Goal: Task Accomplishment & Management: Manage account settings

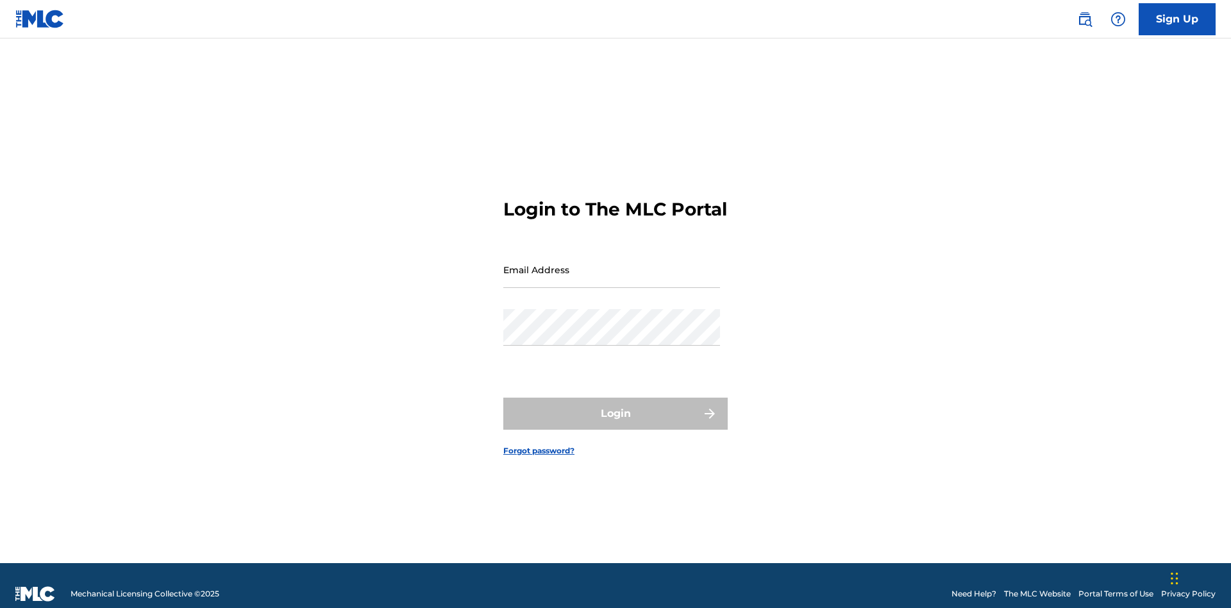
scroll to position [17, 0]
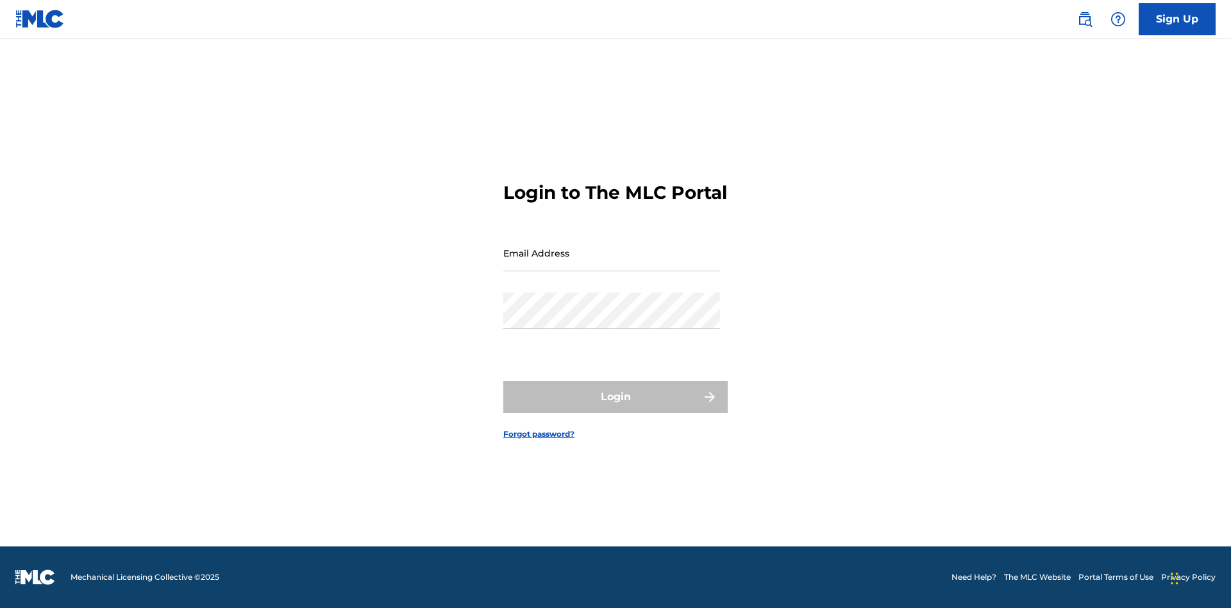
click at [612, 263] on input "Email Address" at bounding box center [611, 253] width 217 height 37
type input "[EMAIL_ADDRESS][DOMAIN_NAME]"
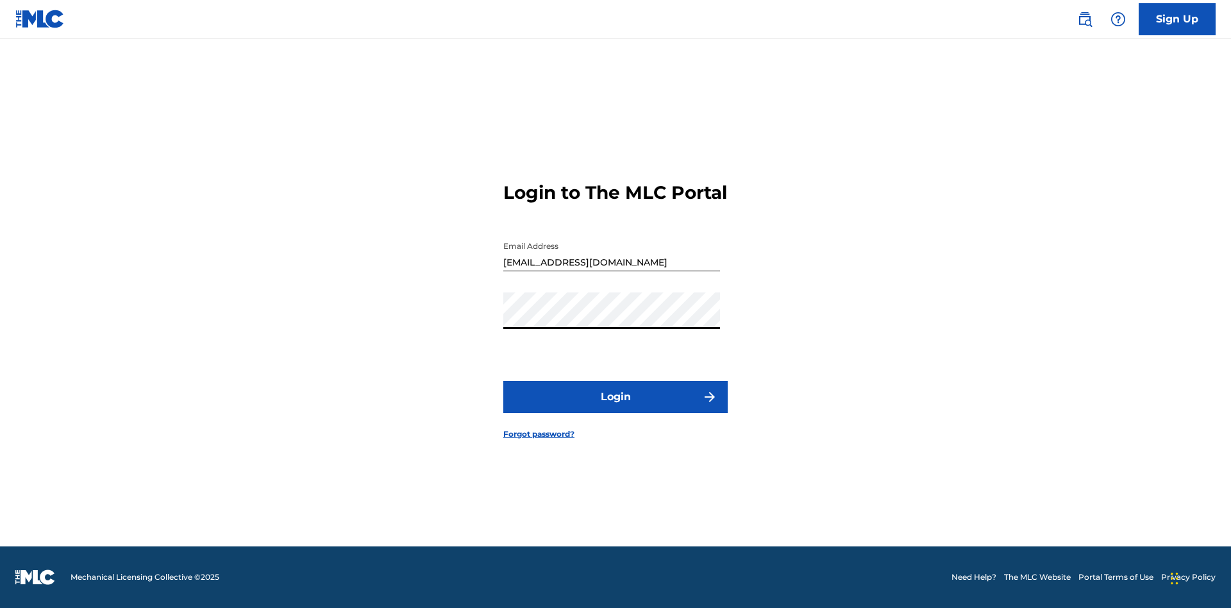
click at [615, 408] on button "Login" at bounding box center [615, 397] width 224 height 32
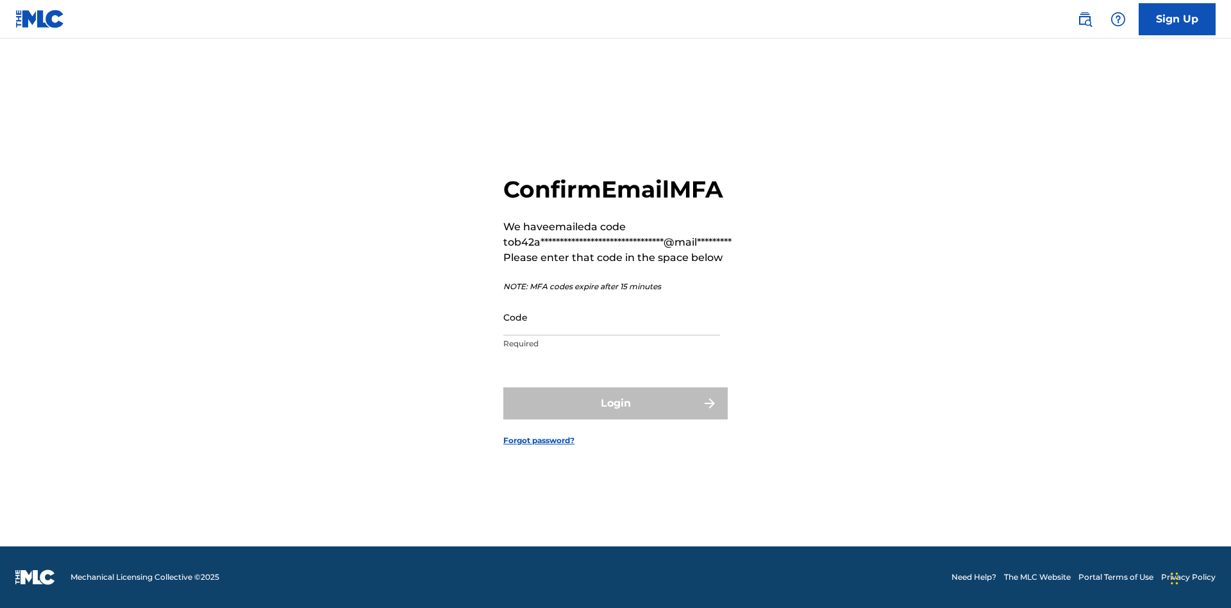
click at [612, 317] on input "Code" at bounding box center [611, 317] width 217 height 37
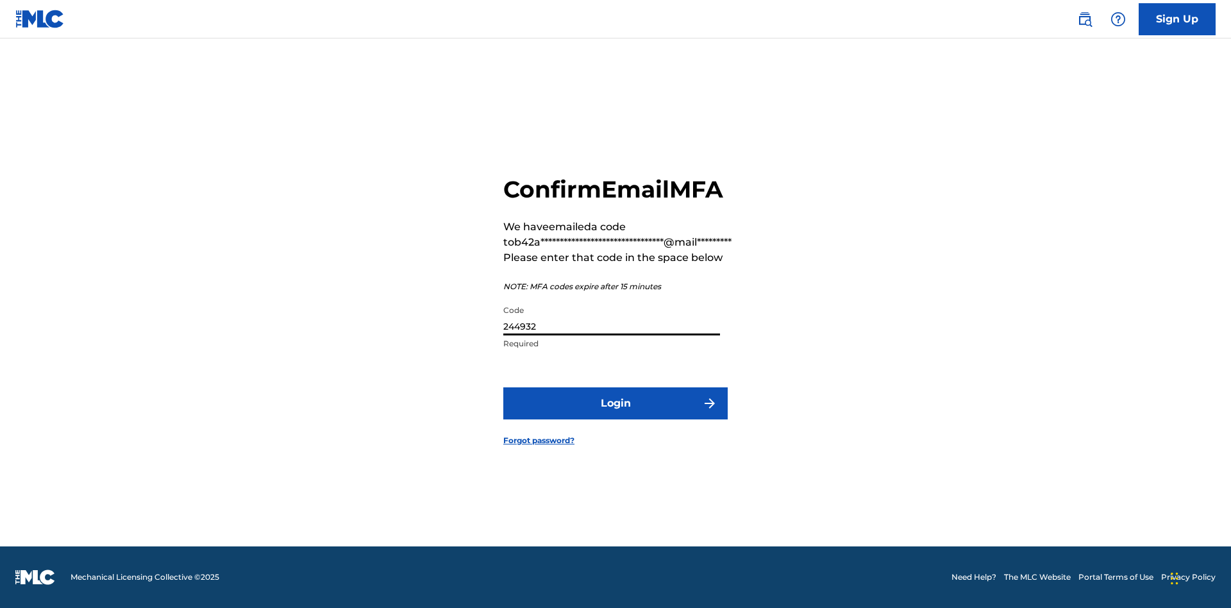
type input "244932"
click at [615, 403] on button "Login" at bounding box center [615, 403] width 224 height 32
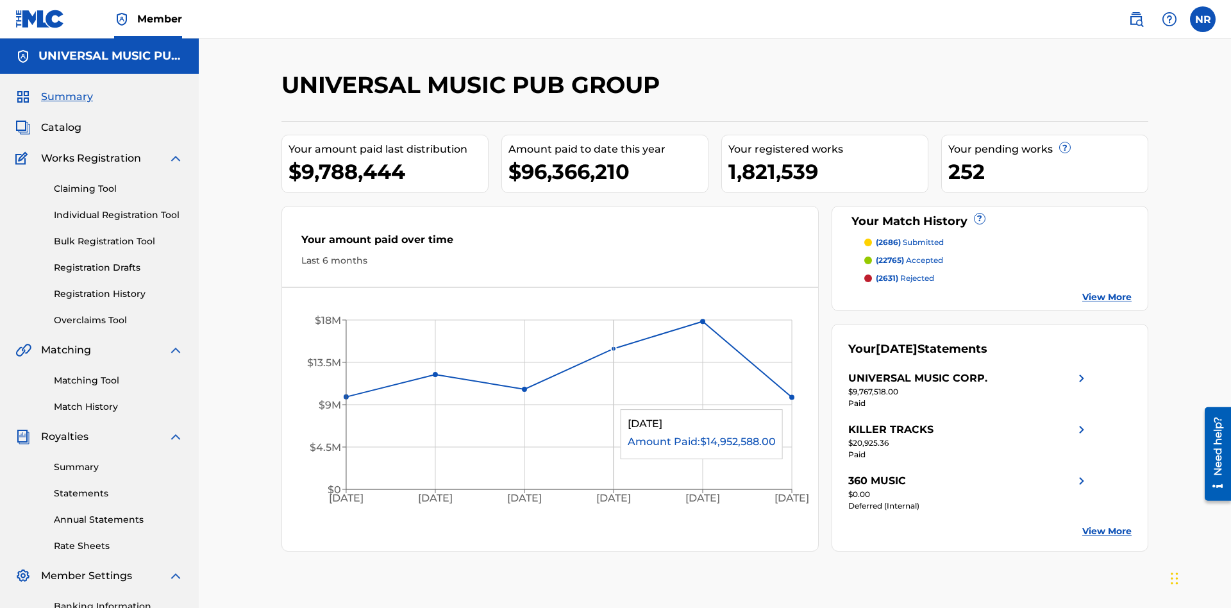
scroll to position [187, 0]
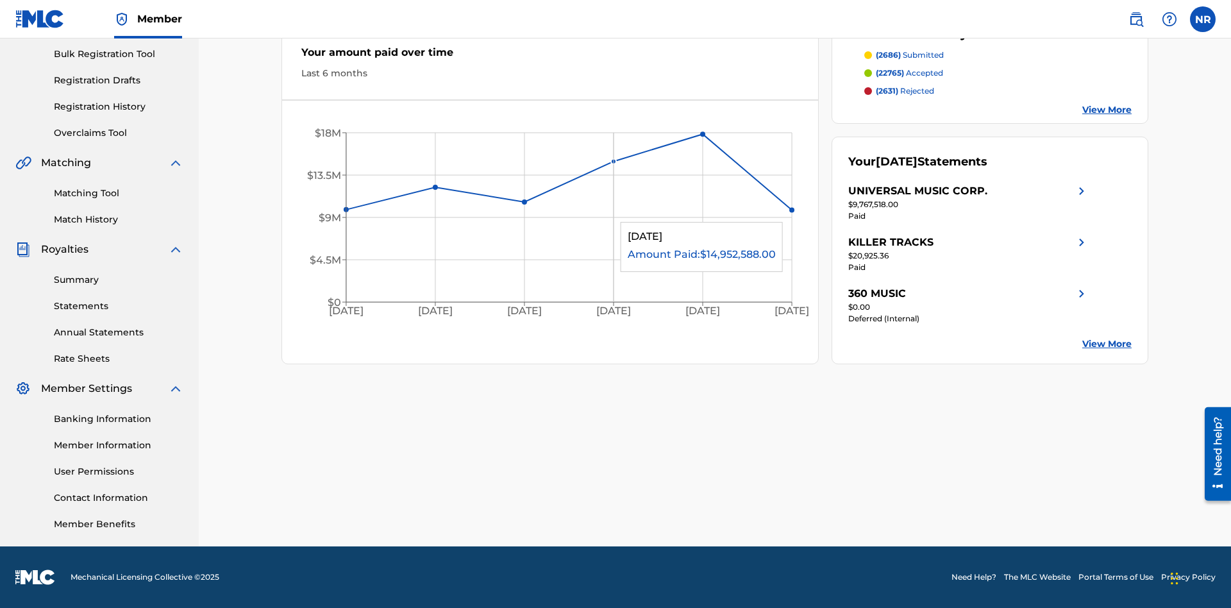
click at [119, 106] on link "Registration History" at bounding box center [119, 106] width 130 height 13
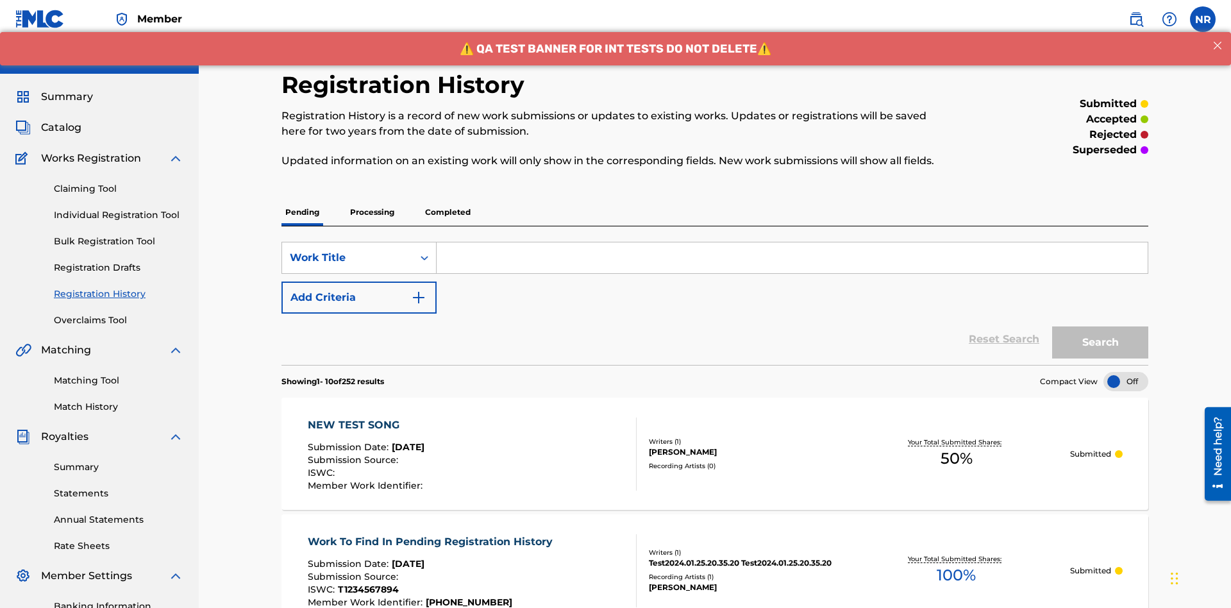
scroll to position [173, 0]
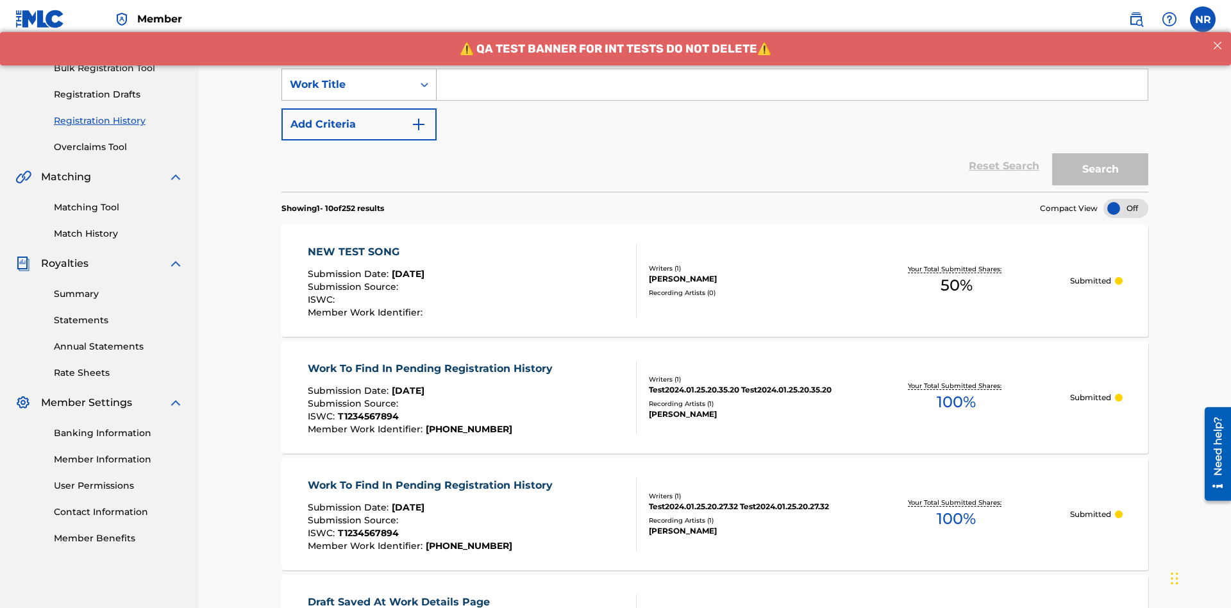
click at [347, 85] on div "Work Title" at bounding box center [347, 84] width 115 height 15
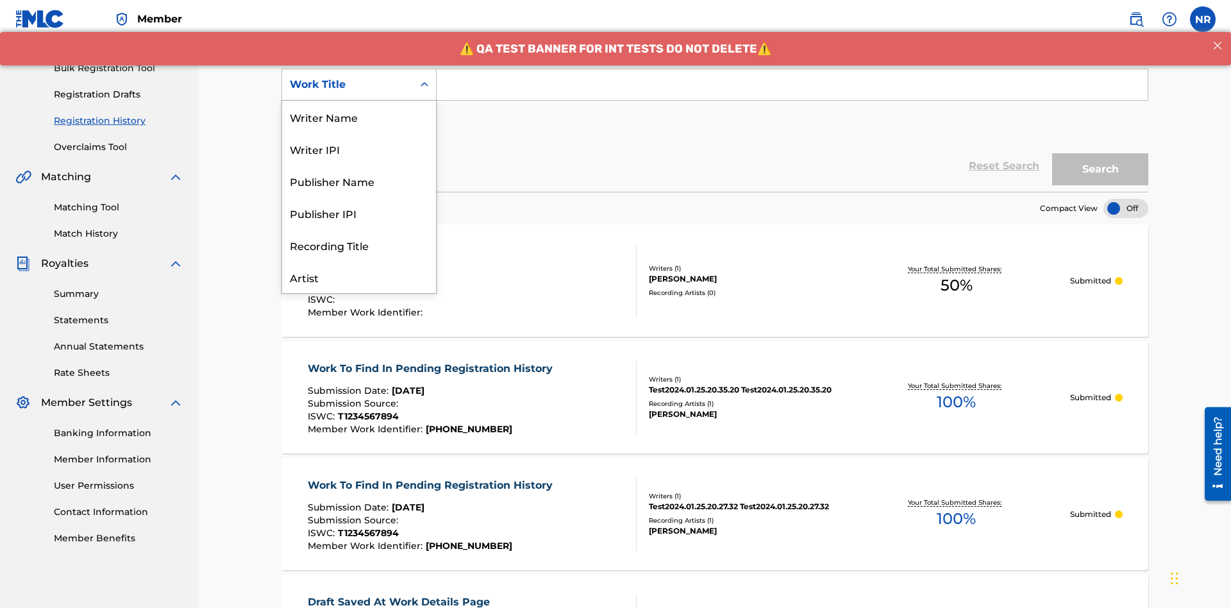
scroll to position [64, 0]
click at [359, 277] on div "Work Title" at bounding box center [359, 277] width 154 height 32
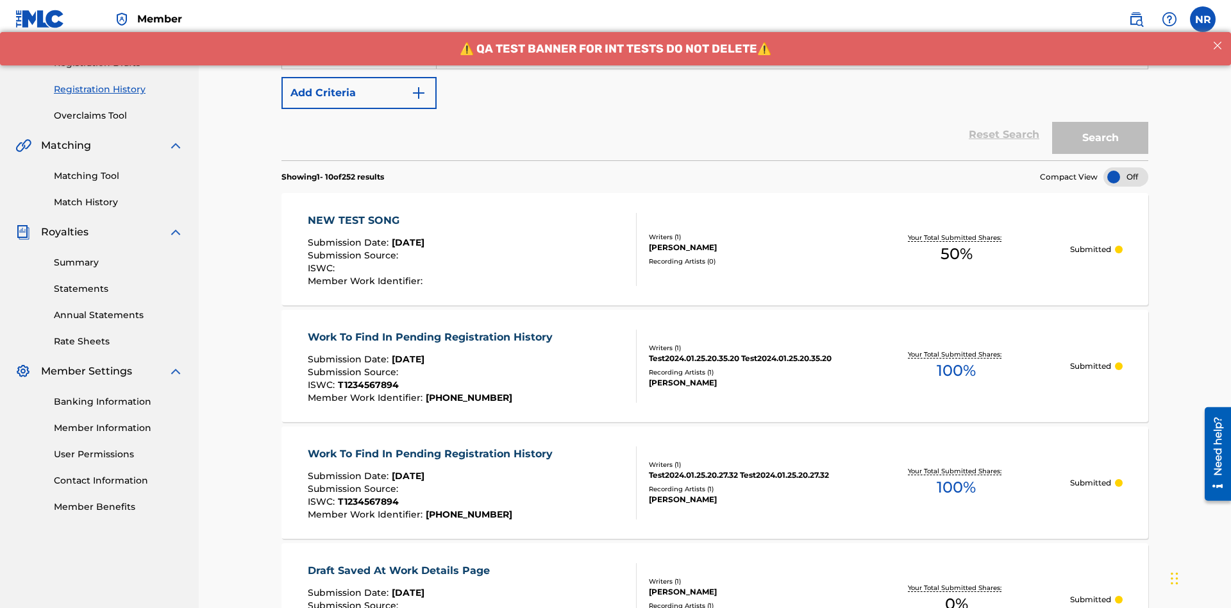
click at [359, 93] on button "Add Criteria" at bounding box center [358, 93] width 155 height 32
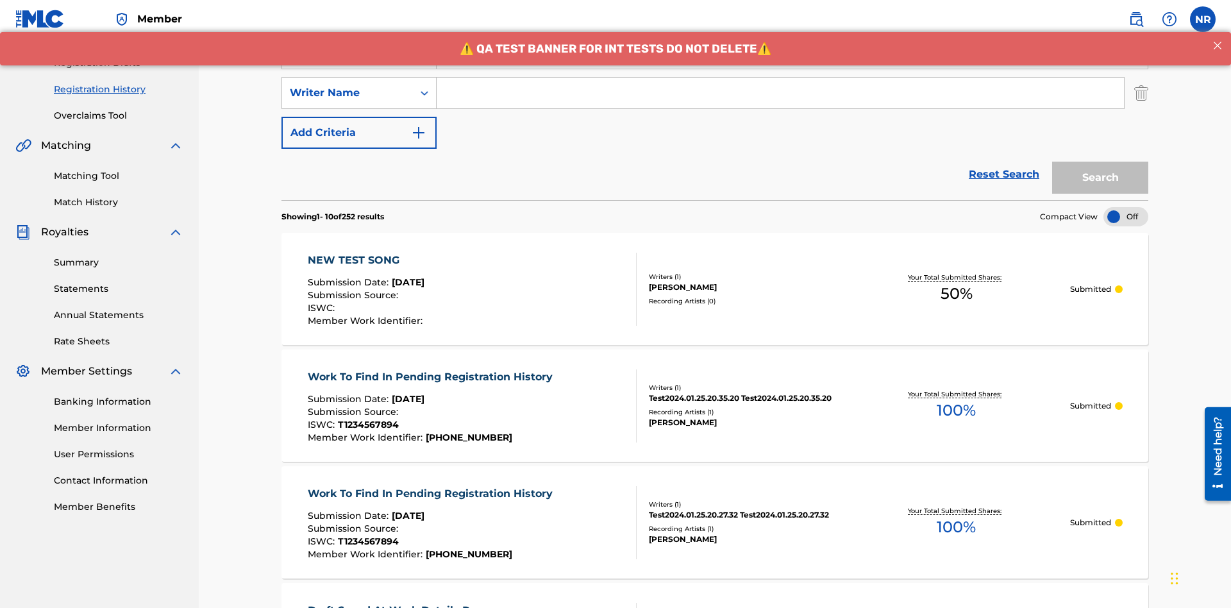
scroll to position [213, 0]
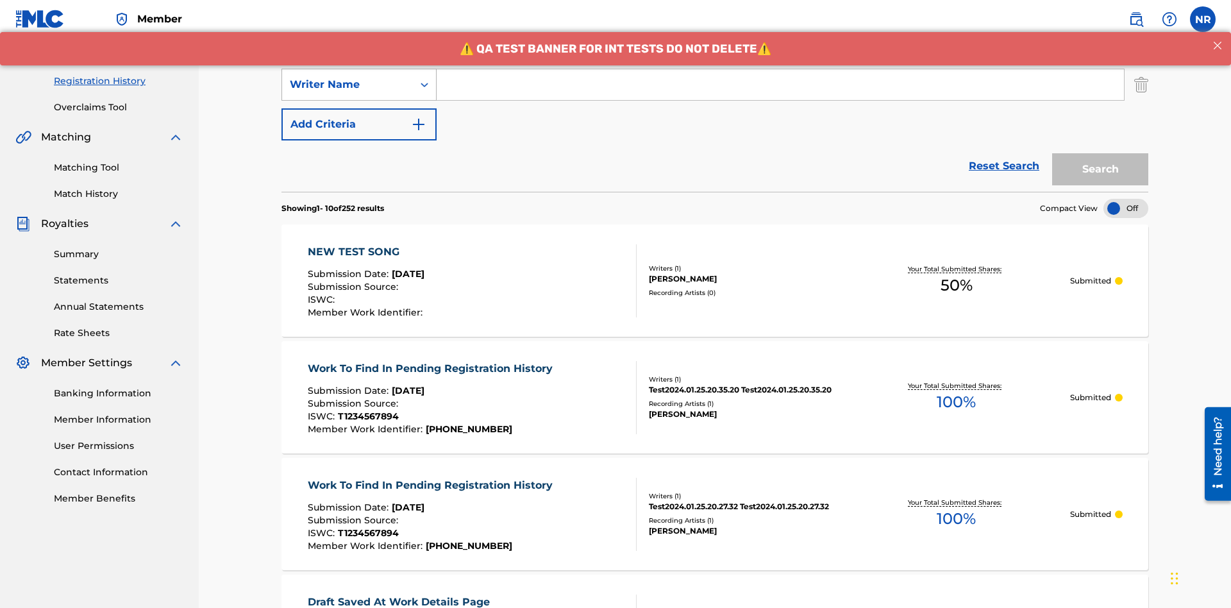
click at [347, 85] on div "Writer Name" at bounding box center [347, 84] width 115 height 15
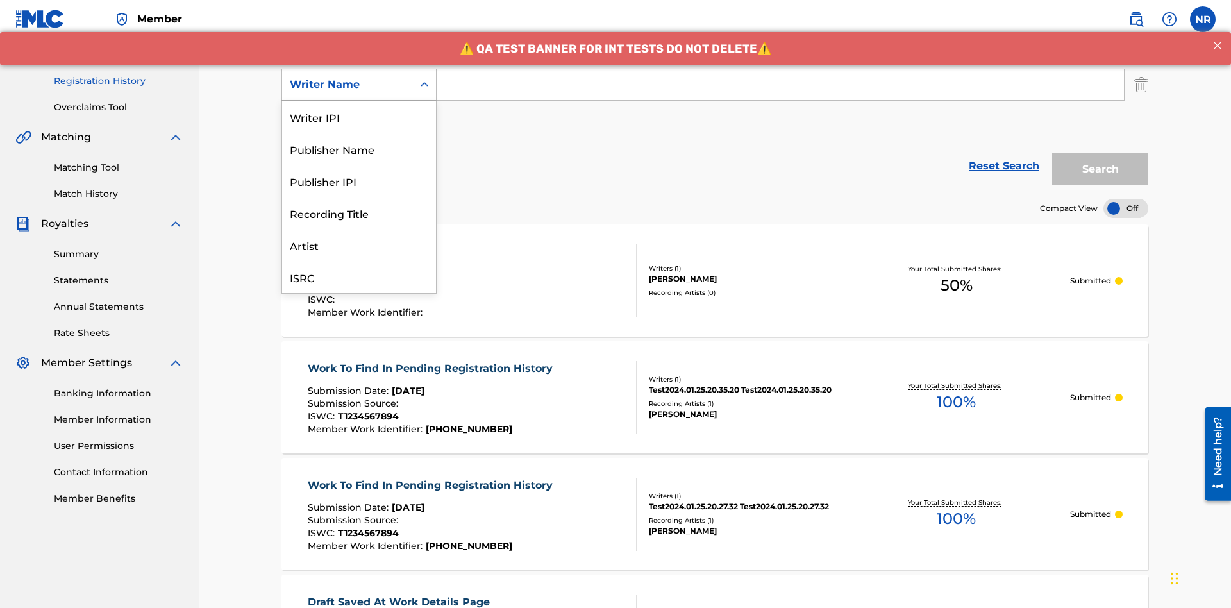
scroll to position [32, 0]
click at [359, 181] on div "Recording Title" at bounding box center [359, 181] width 154 height 32
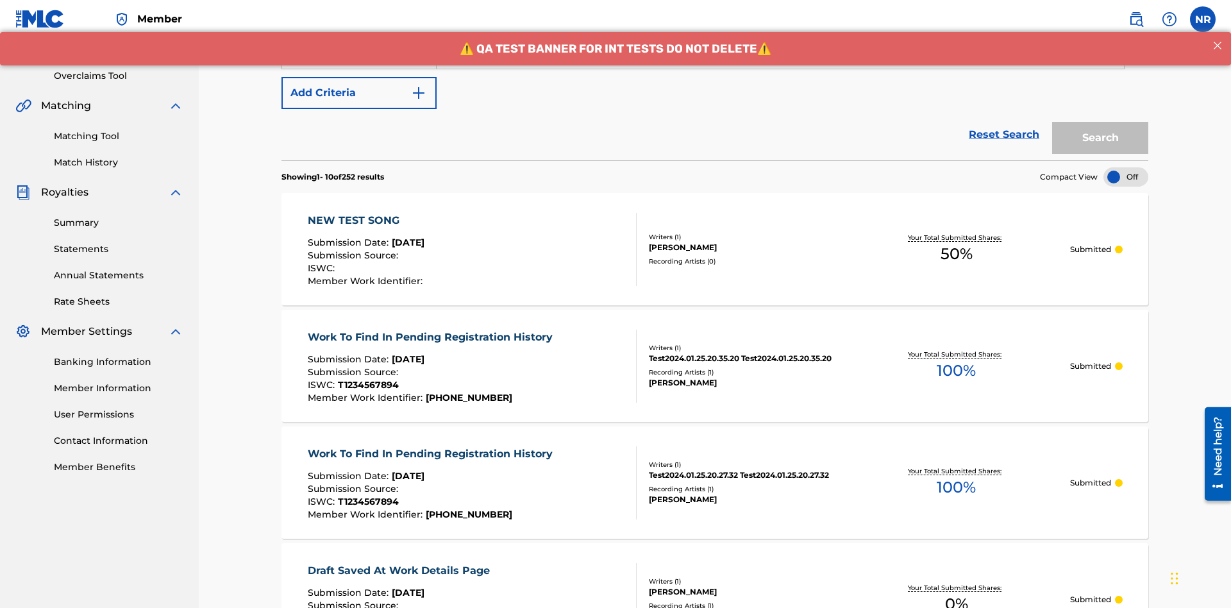
click at [359, 93] on button "Add Criteria" at bounding box center [358, 93] width 155 height 32
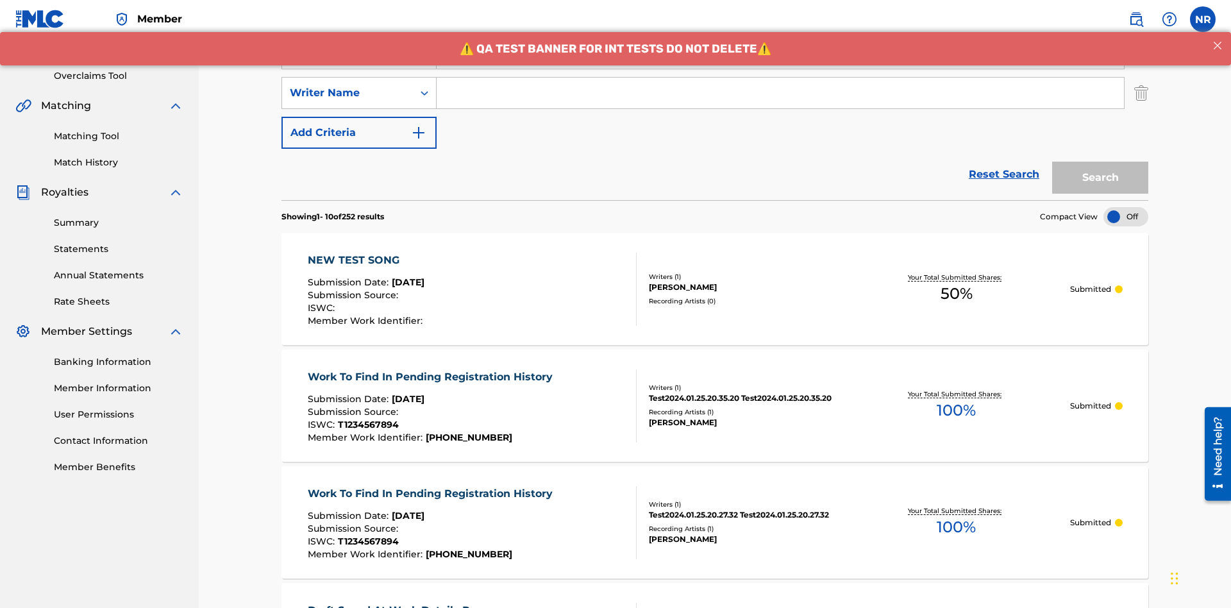
scroll to position [253, 0]
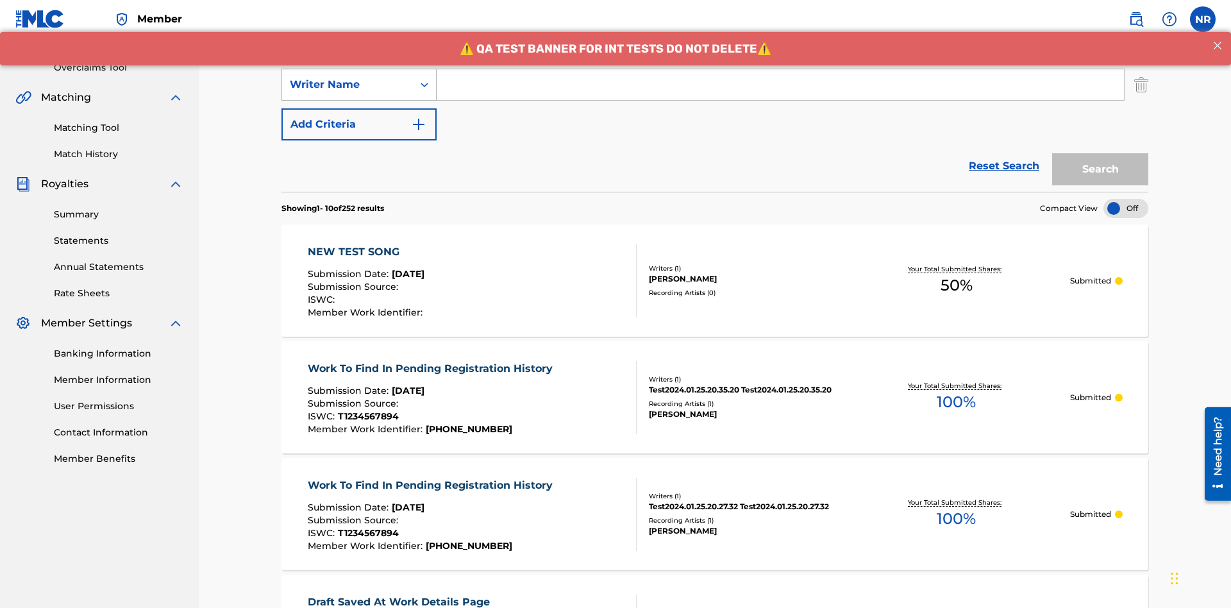
click at [347, 85] on div "Writer Name" at bounding box center [347, 84] width 115 height 15
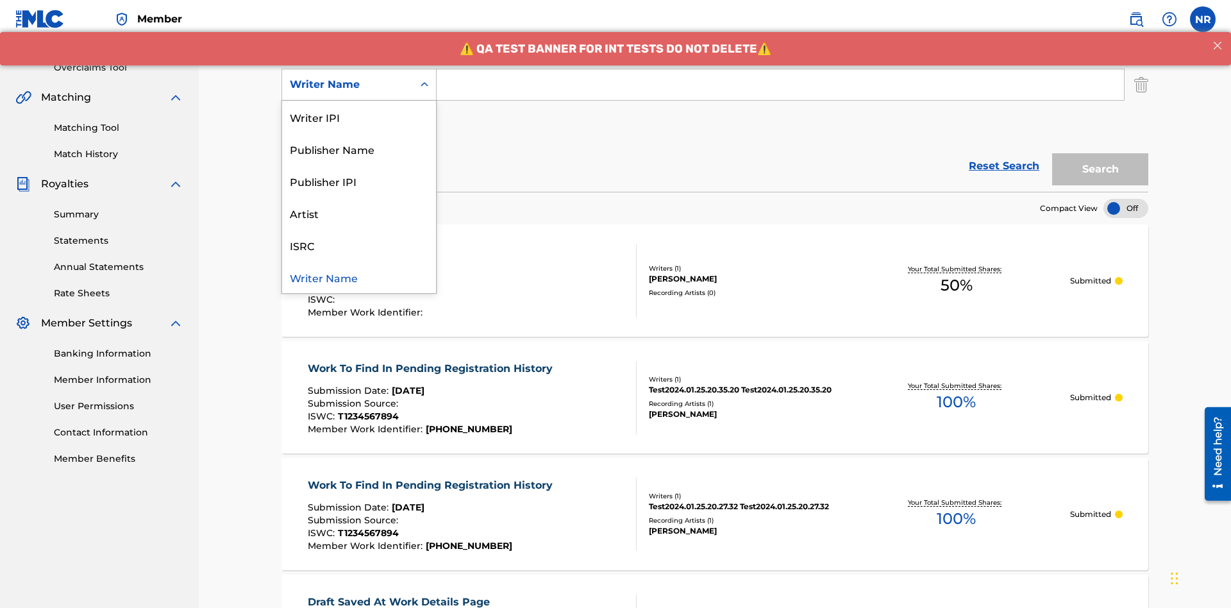
click at [359, 245] on div "ISRC" at bounding box center [359, 245] width 154 height 32
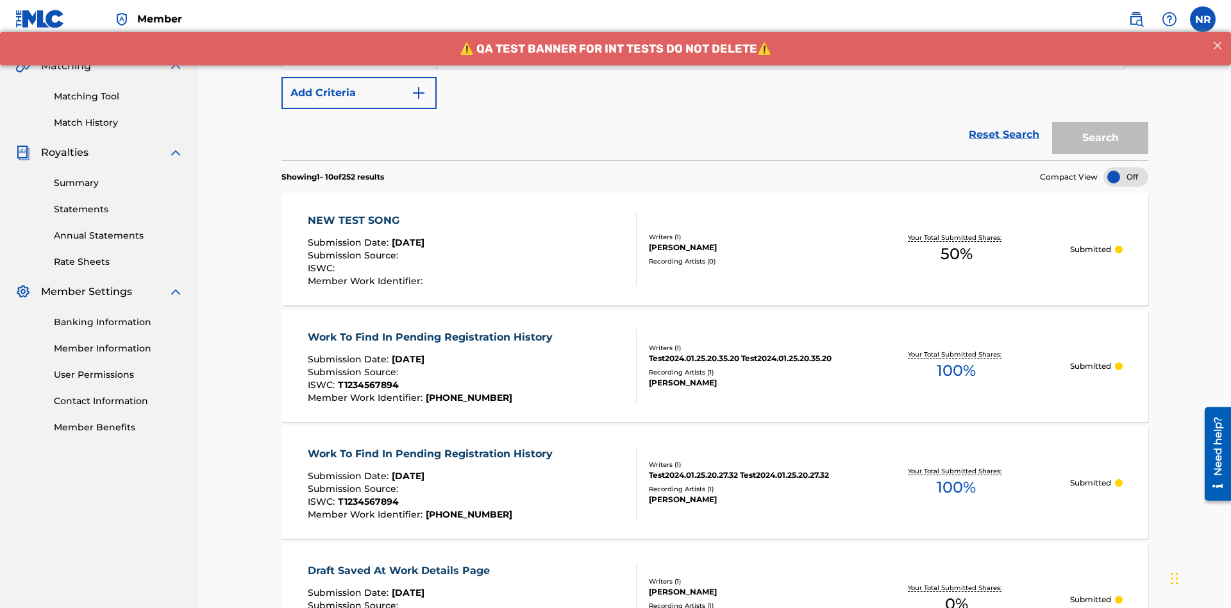
click at [359, 93] on button "Add Criteria" at bounding box center [358, 93] width 155 height 32
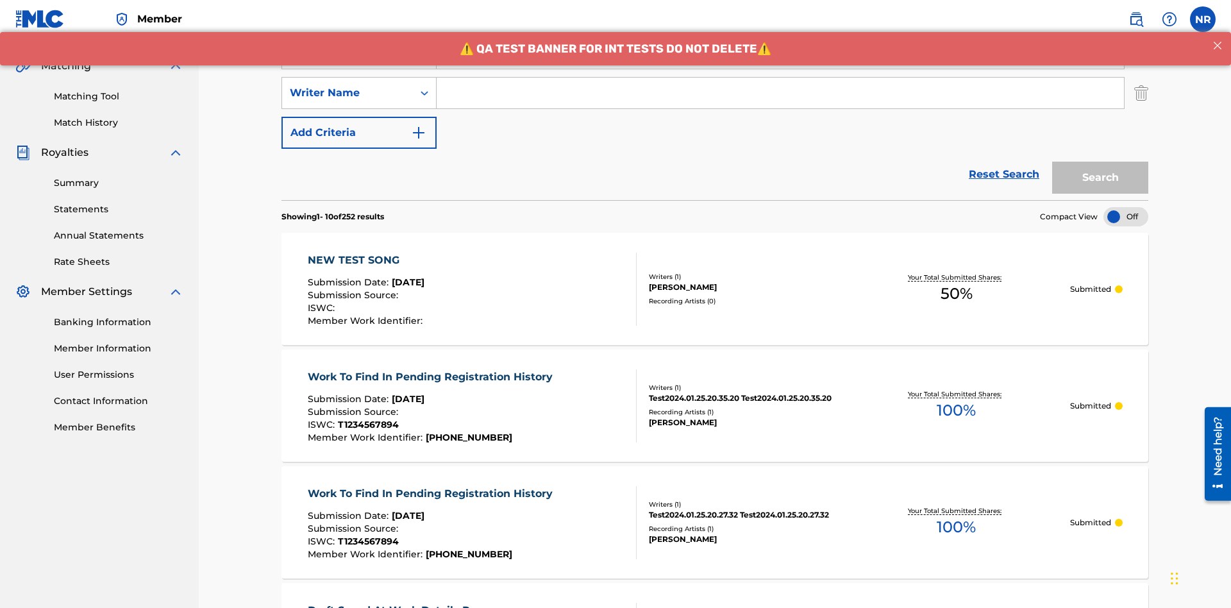
scroll to position [292, 0]
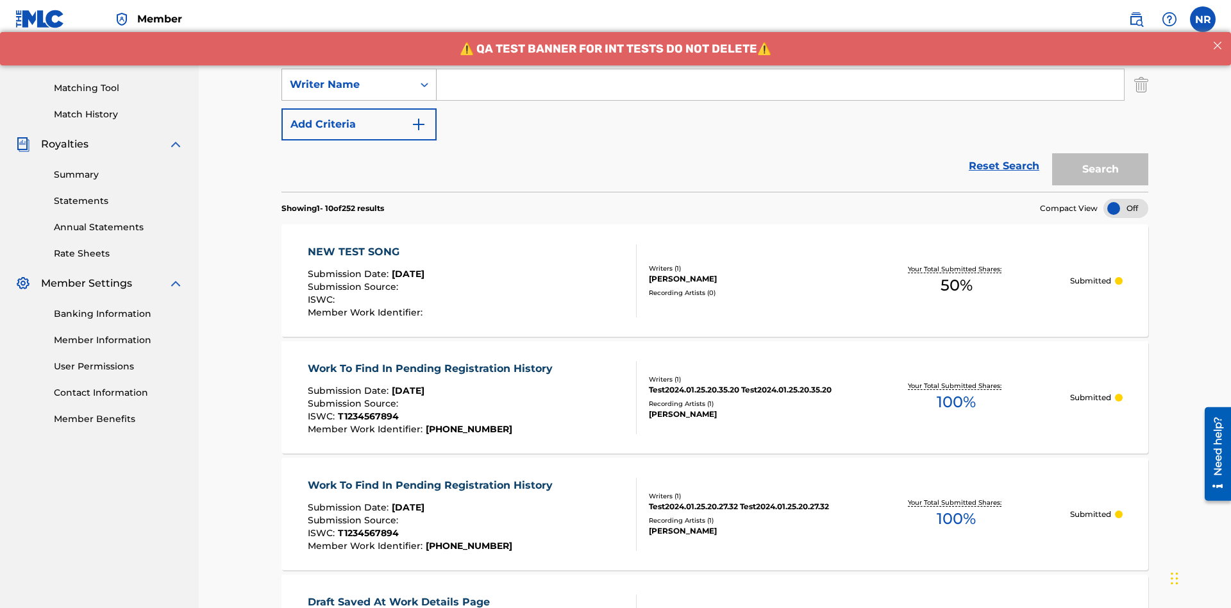
click at [347, 85] on div "Writer Name" at bounding box center [347, 84] width 115 height 15
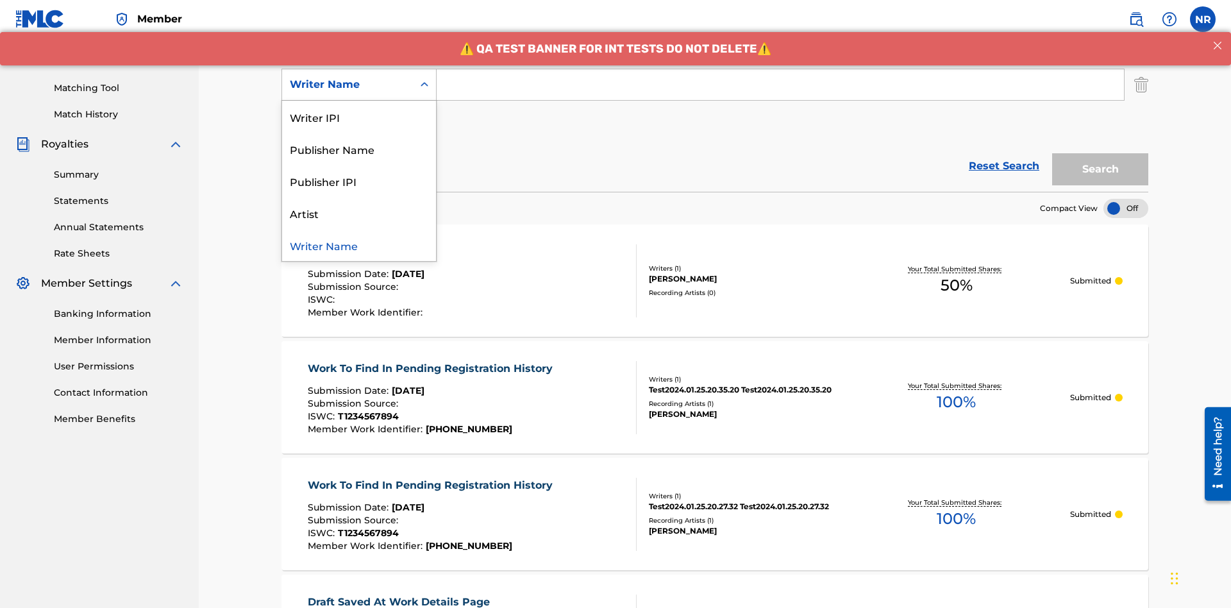
click at [359, 245] on div "Writer Name" at bounding box center [359, 245] width 154 height 32
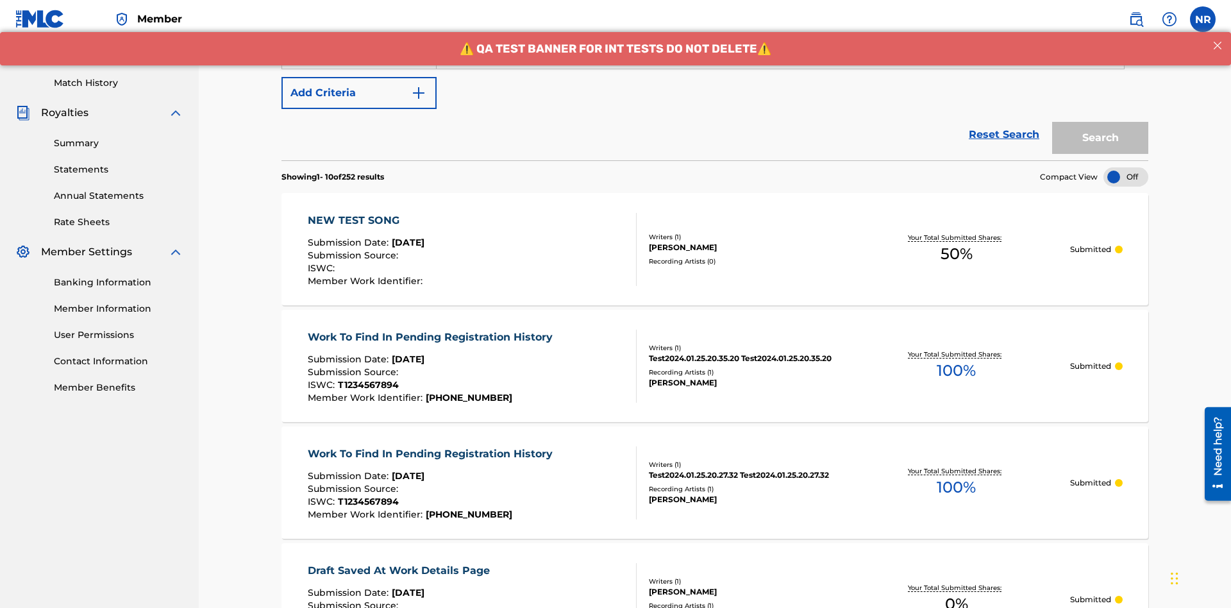
click at [359, 93] on button "Add Criteria" at bounding box center [358, 93] width 155 height 32
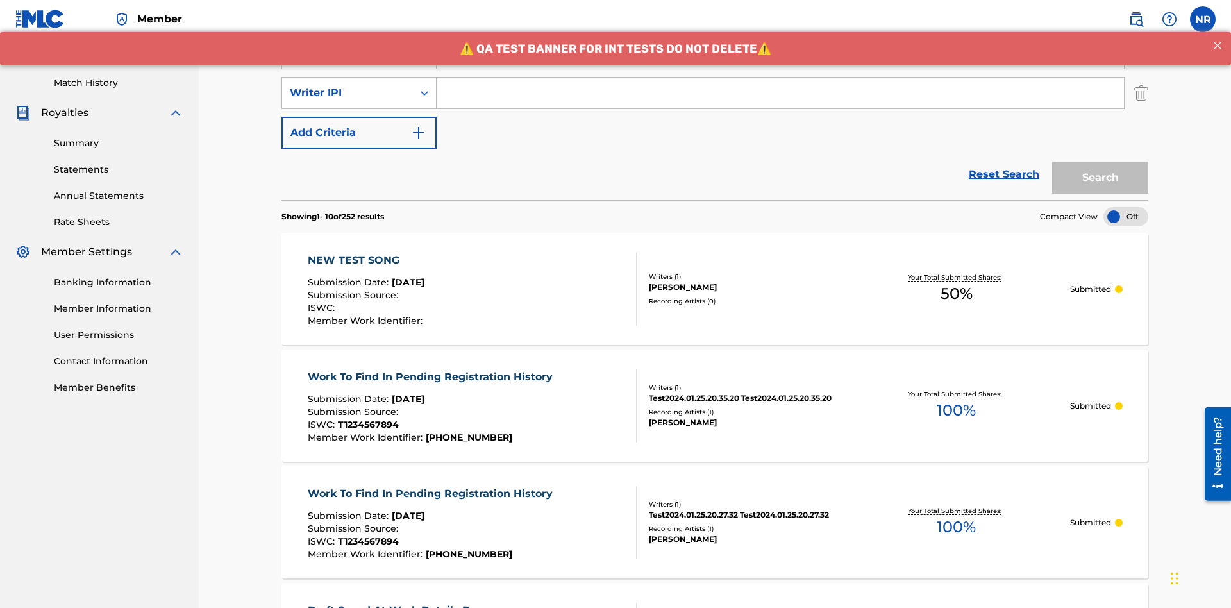
scroll to position [332, 0]
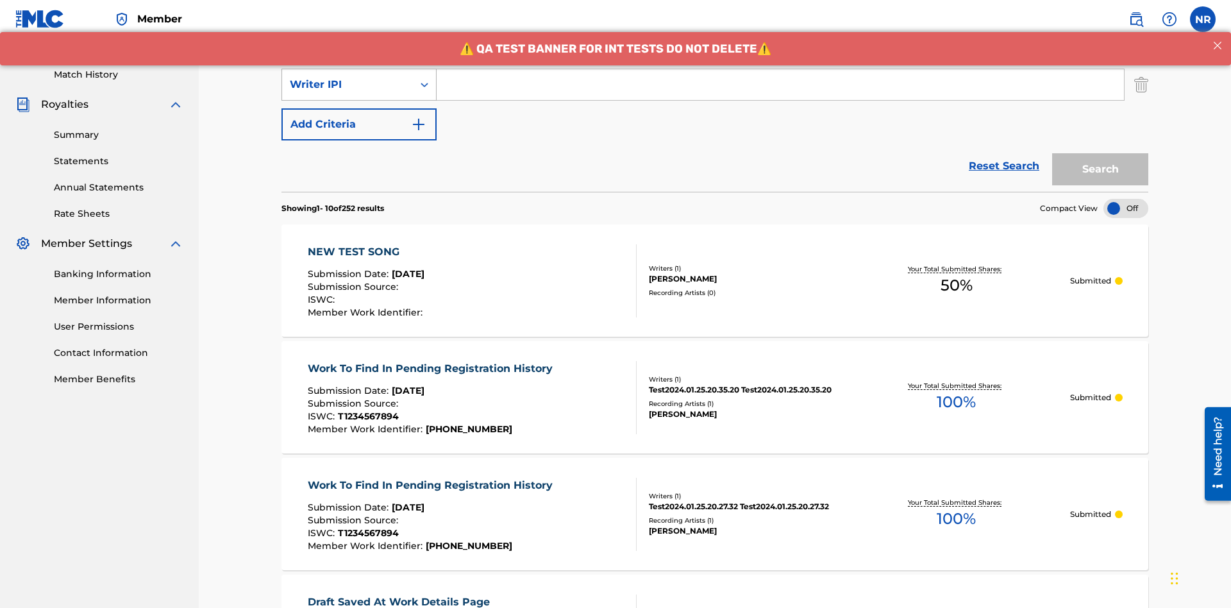
click at [347, 85] on div "Writer IPI" at bounding box center [347, 84] width 115 height 15
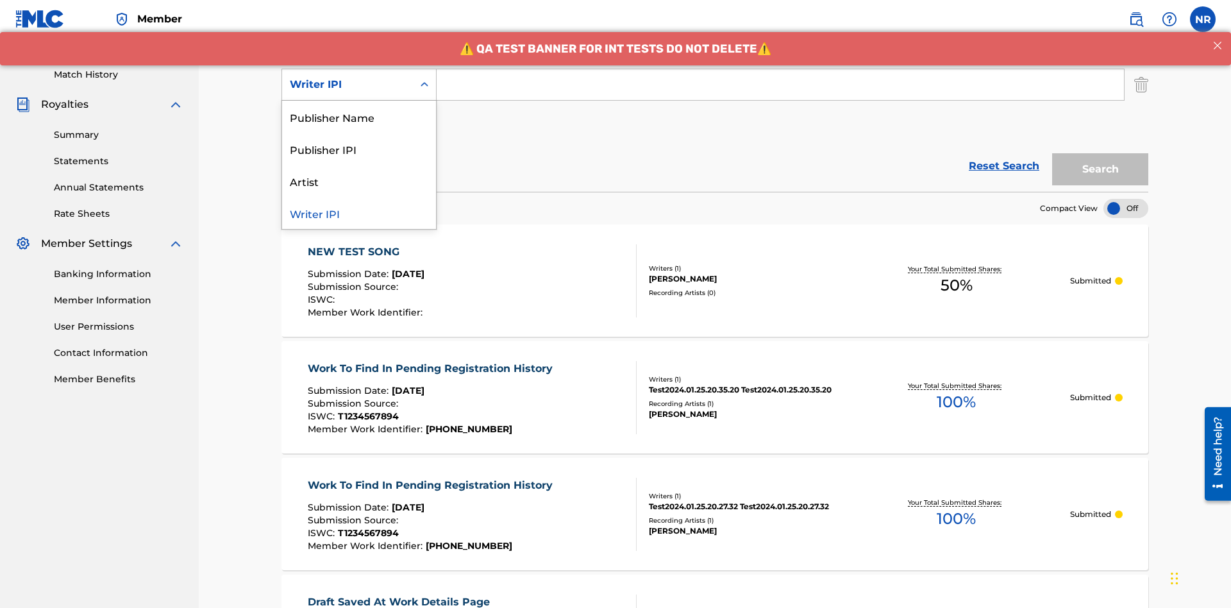
click at [359, 117] on div "Publisher Name" at bounding box center [359, 117] width 154 height 32
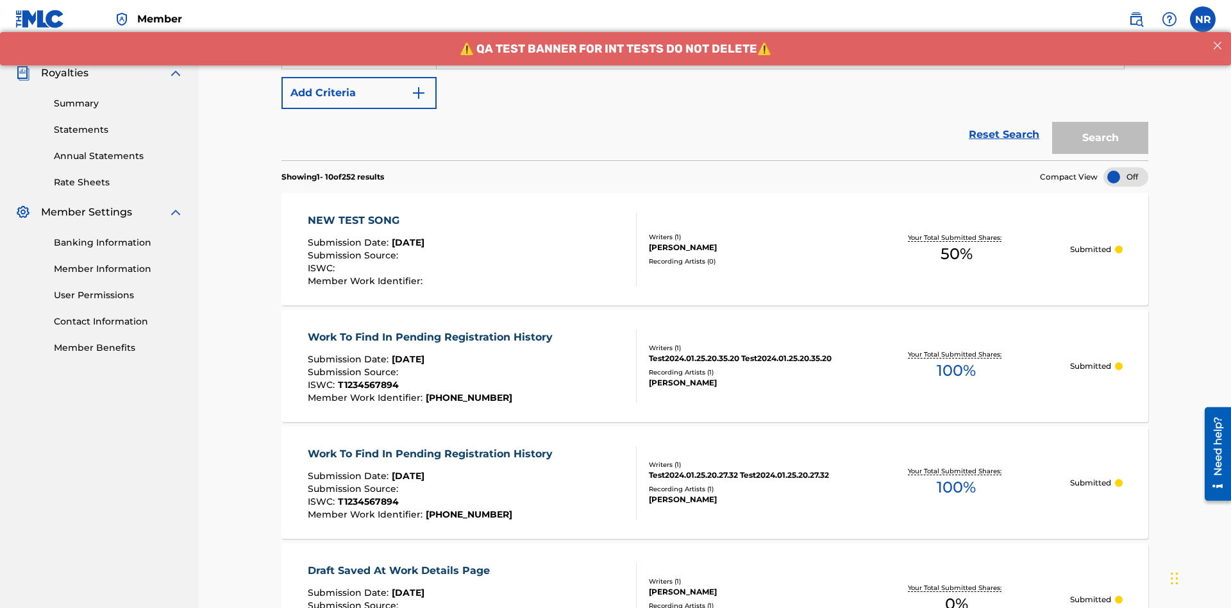
click at [359, 93] on button "Add Criteria" at bounding box center [358, 93] width 155 height 32
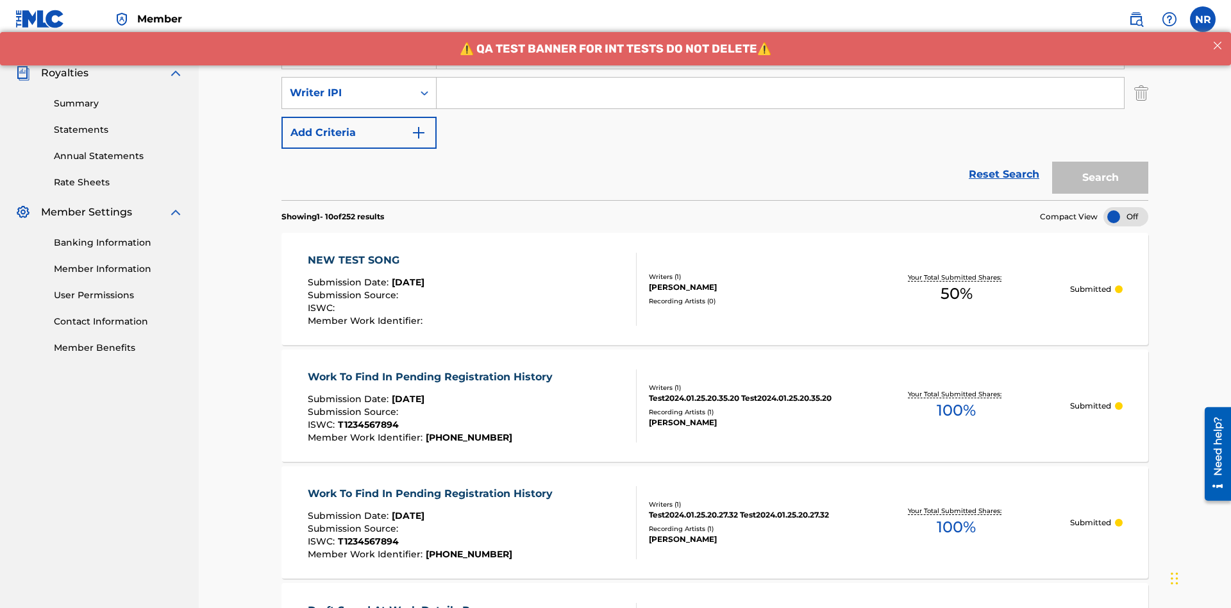
scroll to position [372, 0]
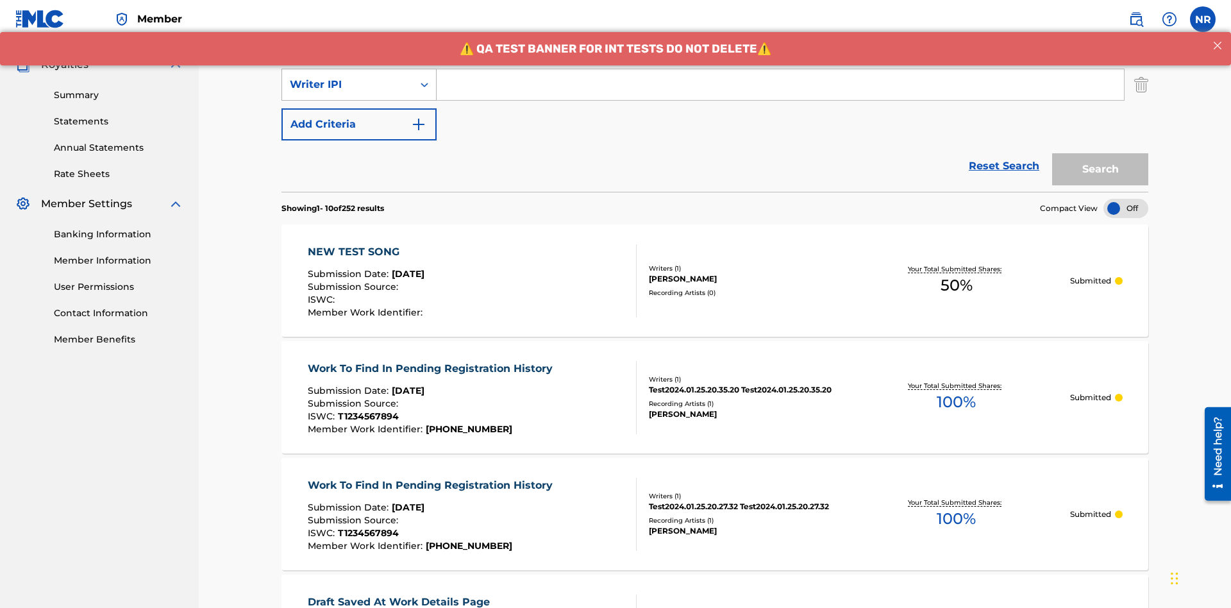
click at [347, 85] on div "Writer IPI" at bounding box center [347, 84] width 115 height 15
click at [359, 117] on div "Publisher IPI" at bounding box center [359, 117] width 154 height 32
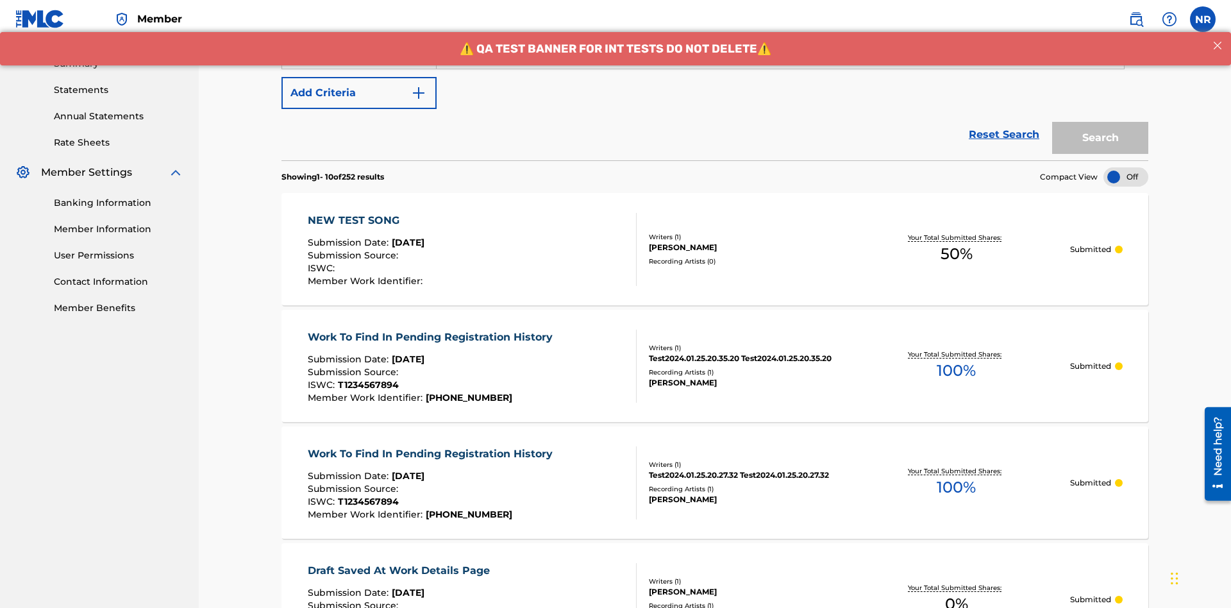
click at [359, 93] on button "Add Criteria" at bounding box center [358, 93] width 155 height 32
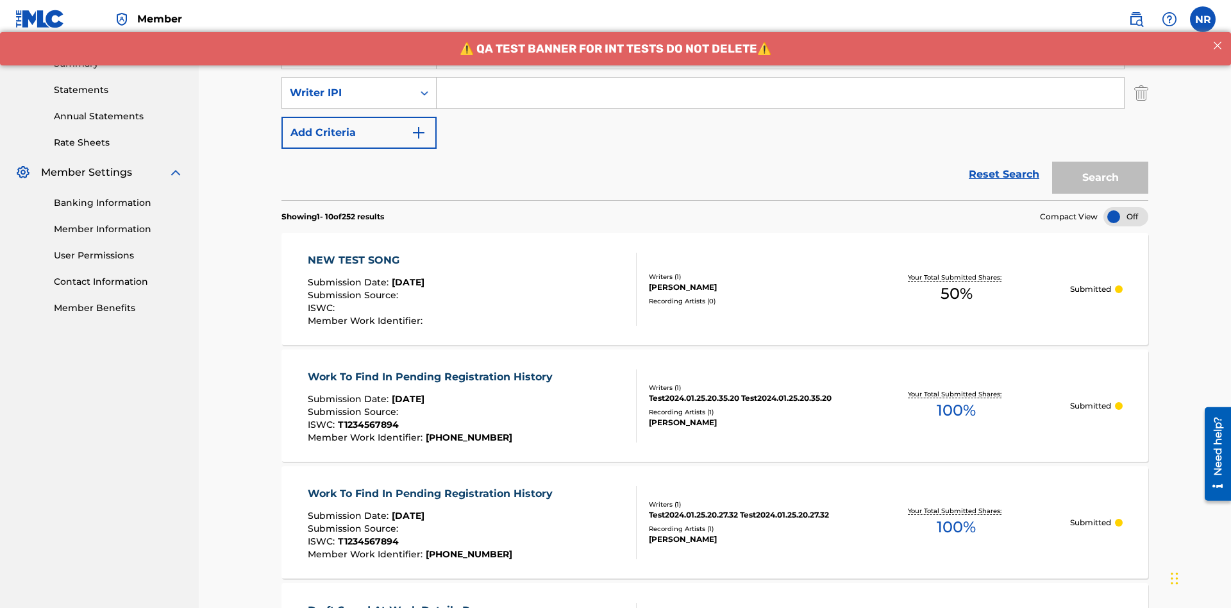
scroll to position [412, 0]
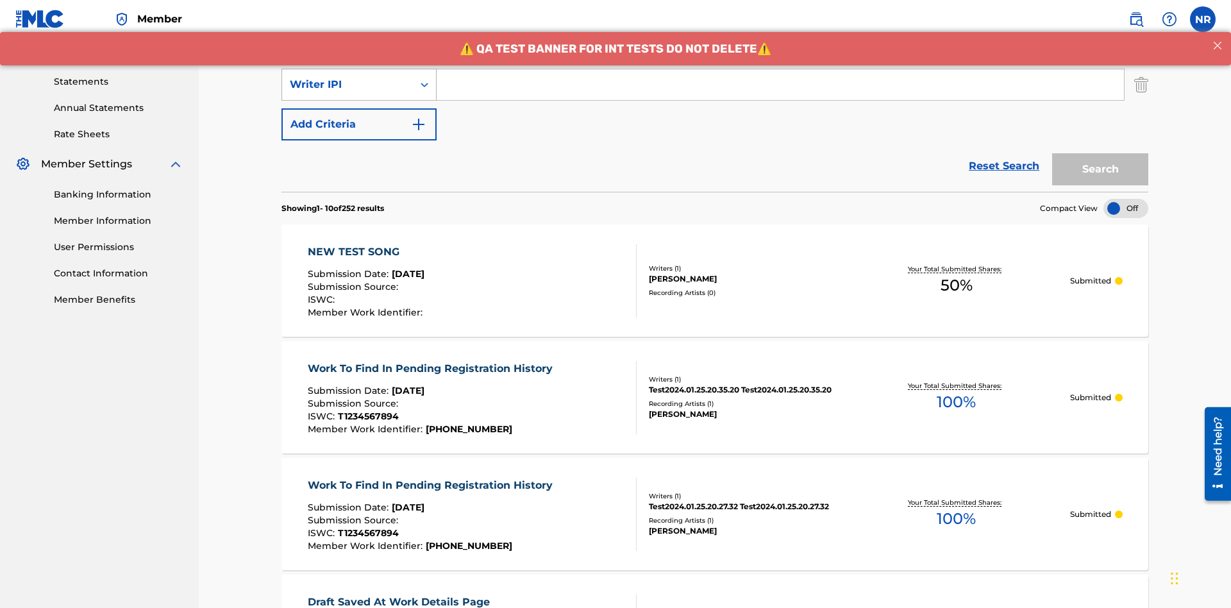
click at [347, 85] on div "Writer IPI" at bounding box center [347, 84] width 115 height 15
click at [359, 117] on div "Artist" at bounding box center [359, 117] width 154 height 32
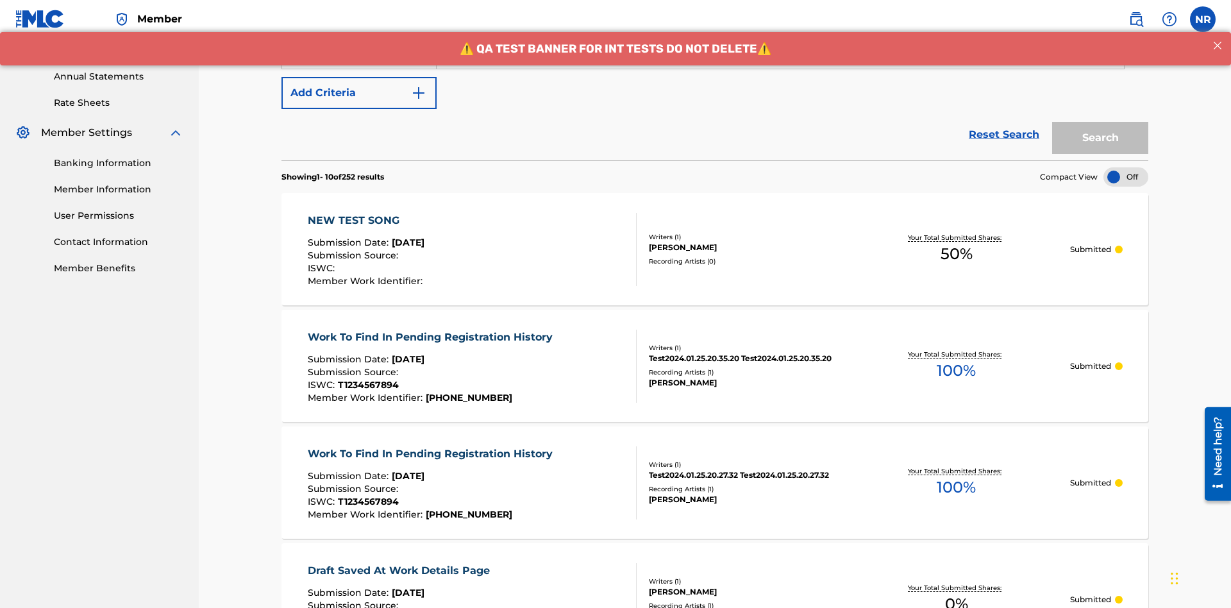
click at [359, 93] on button "Add Criteria" at bounding box center [358, 93] width 155 height 32
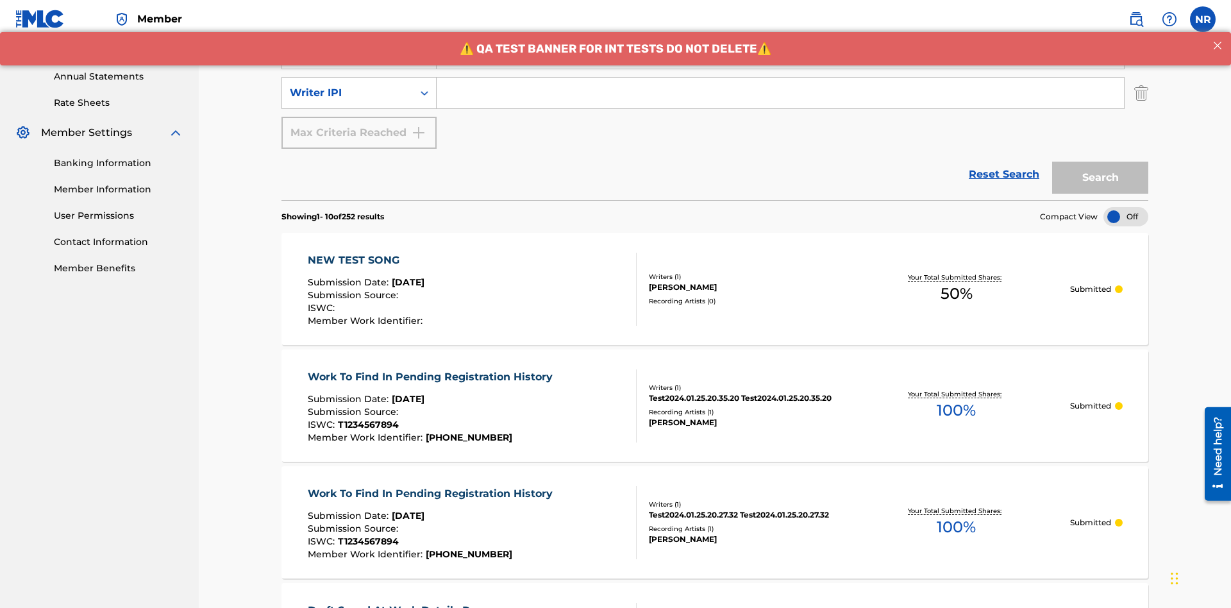
scroll to position [451, 0]
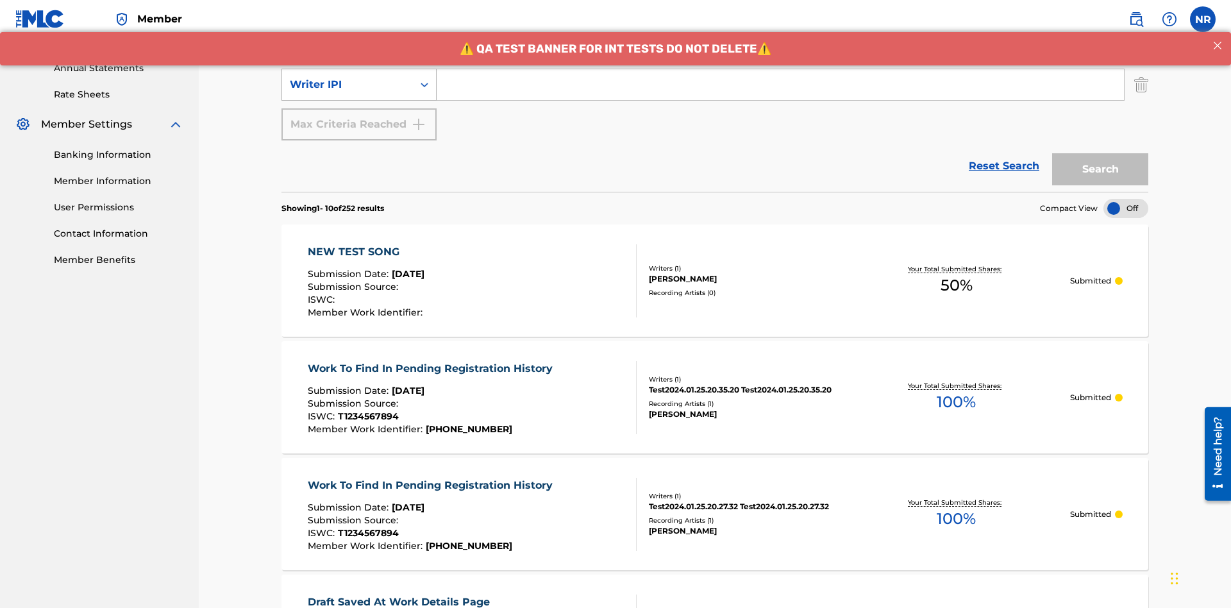
click at [347, 85] on div "Writer IPI" at bounding box center [347, 84] width 115 height 15
click at [359, 117] on div "Writer IPI" at bounding box center [359, 117] width 154 height 32
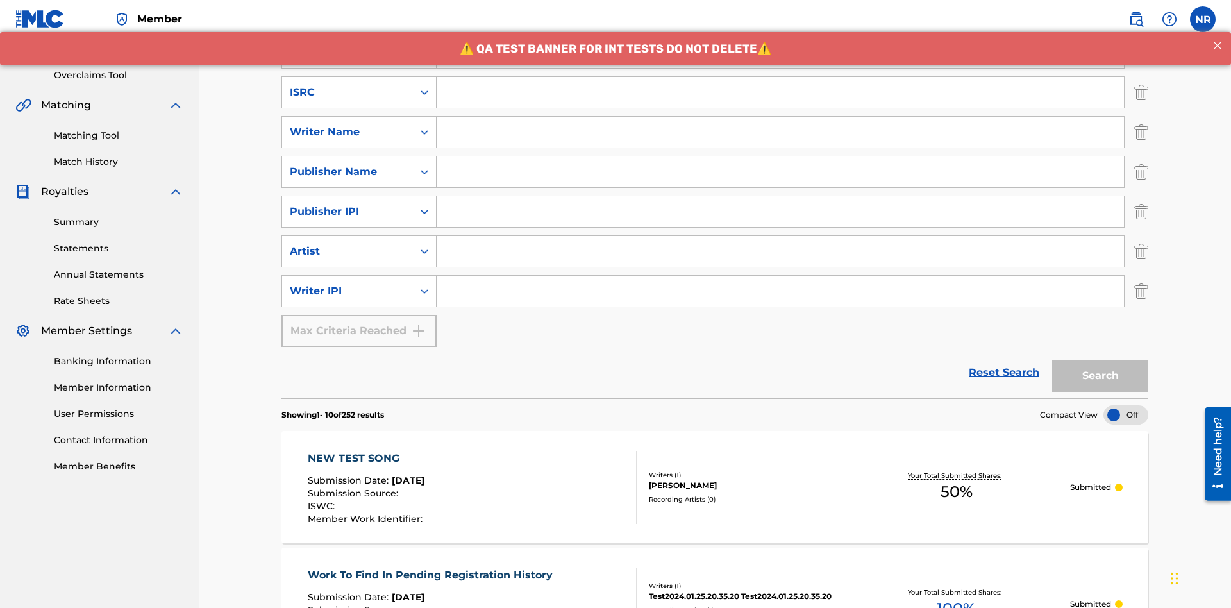
click at [780, 92] on input "Search Form" at bounding box center [780, 92] width 687 height 31
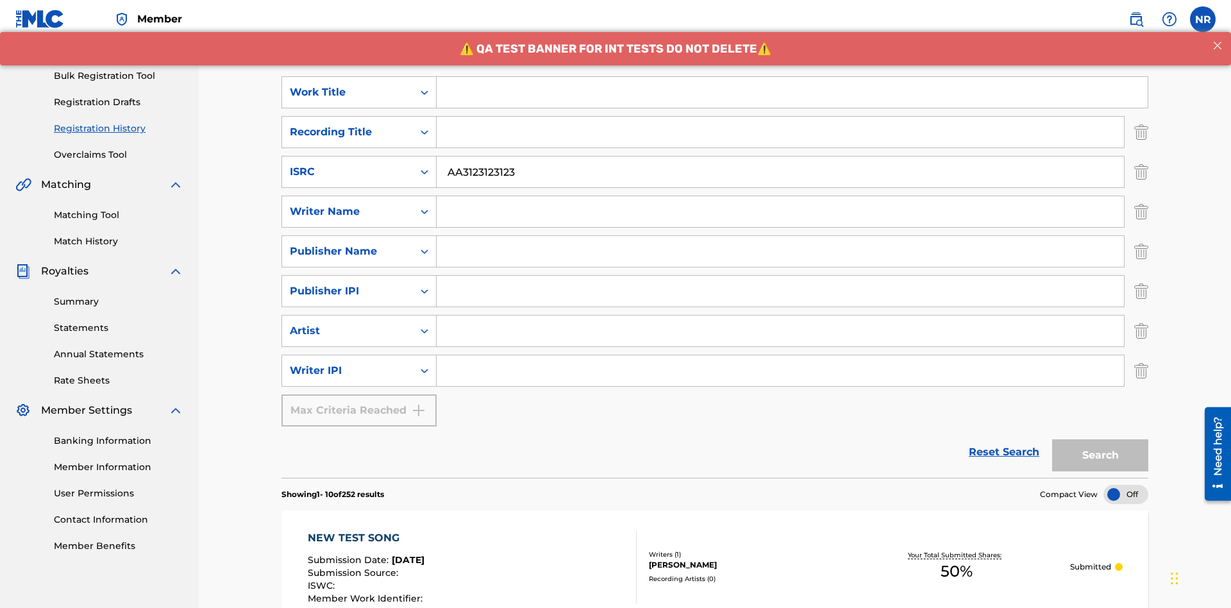
type input "AA3123123123"
click at [792, 92] on input "Search Form" at bounding box center [792, 92] width 711 height 31
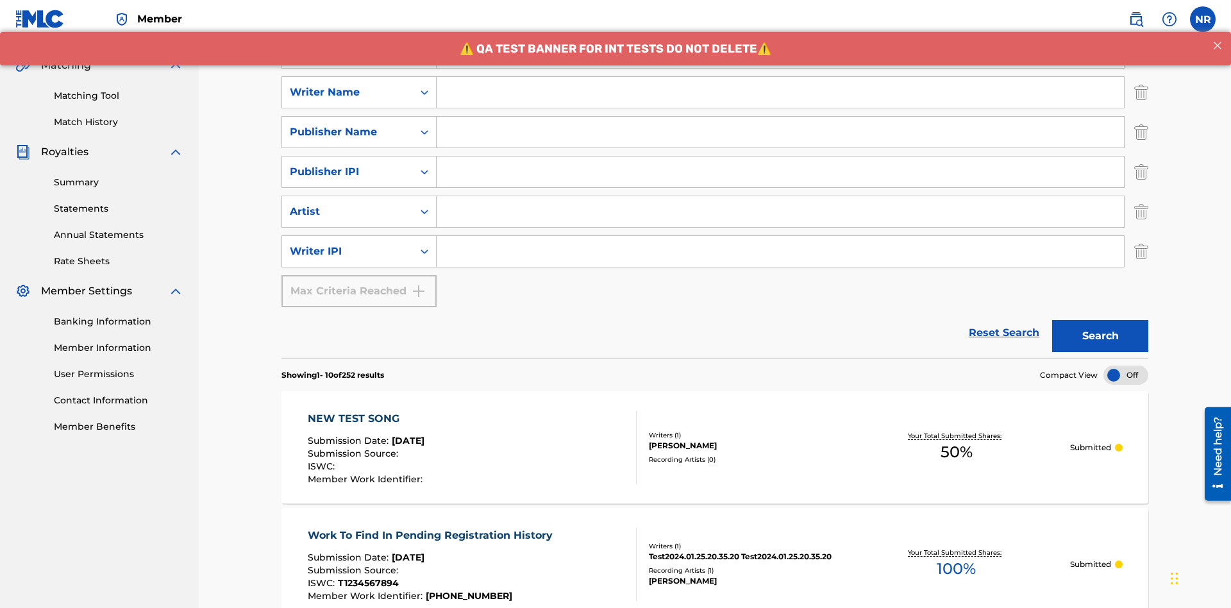
type input "MY FAVORITE DUMMY MUSIC WORK"
click at [780, 92] on input "Search Form" at bounding box center [780, 92] width 687 height 31
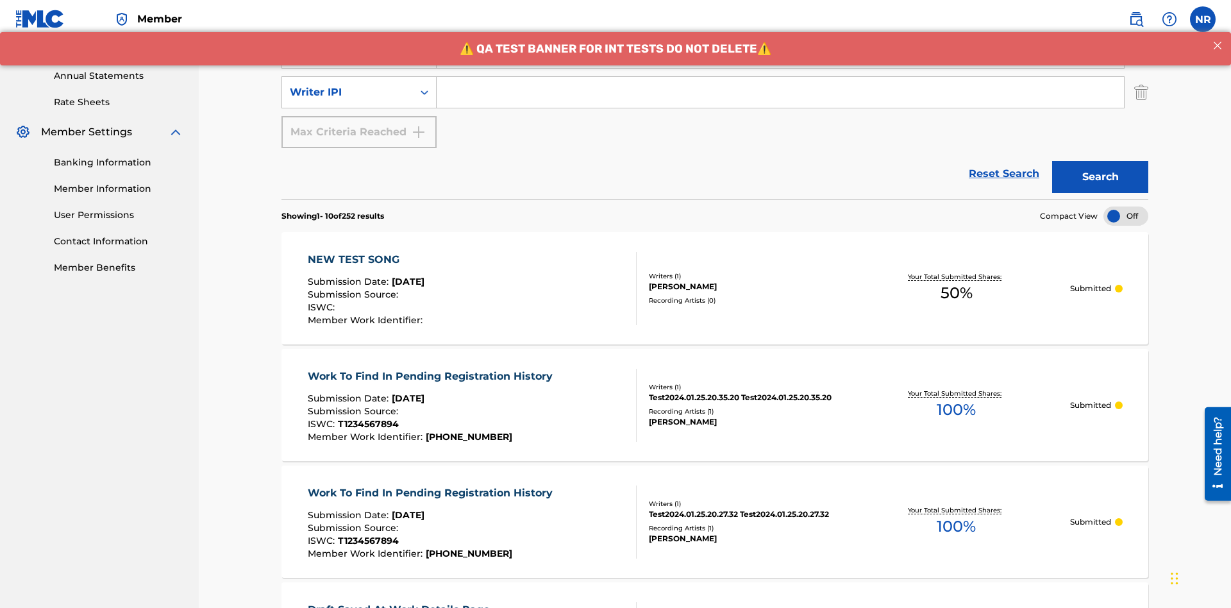
type input "BERKOWITZ"
click at [780, 92] on input "Search Form" at bounding box center [780, 92] width 687 height 31
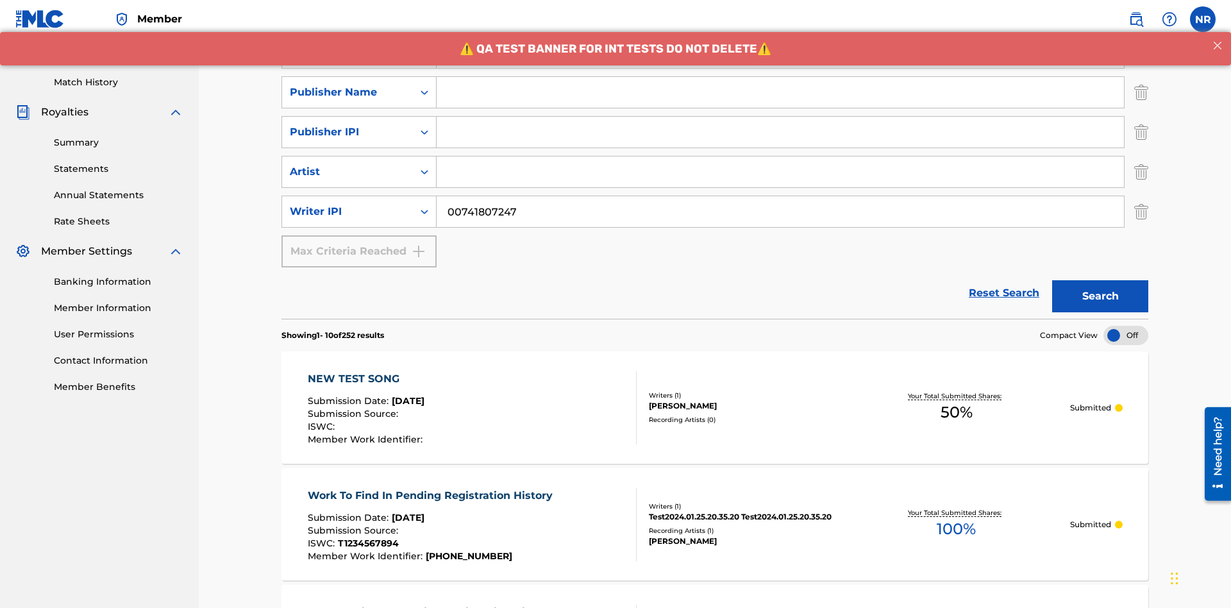
type input "00741807247"
click at [780, 92] on input "Search Form" at bounding box center [780, 92] width 687 height 31
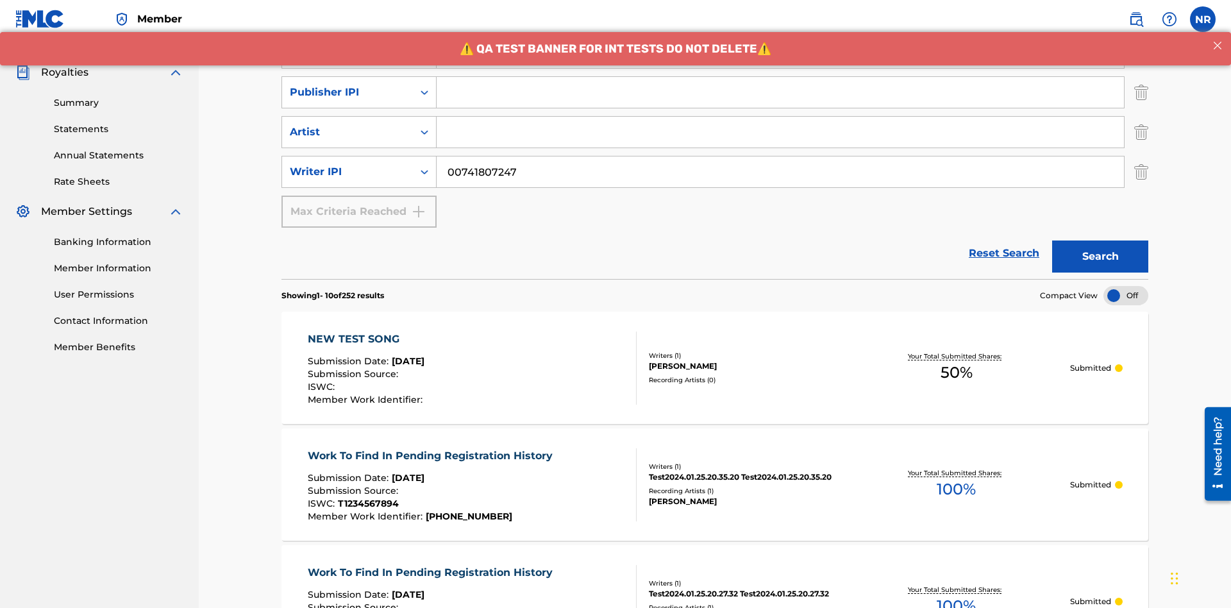
type input "CALACA"
click at [780, 92] on input "Search Form" at bounding box center [780, 92] width 687 height 31
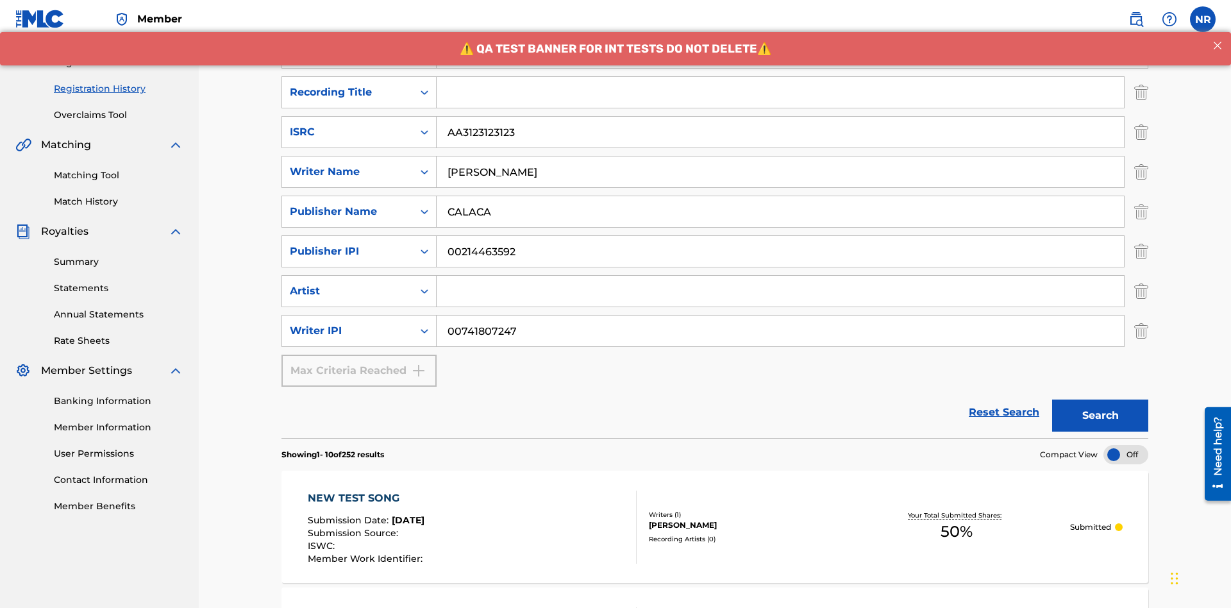
type input "00214463592"
click at [780, 92] on input "Search Form" at bounding box center [780, 92] width 687 height 31
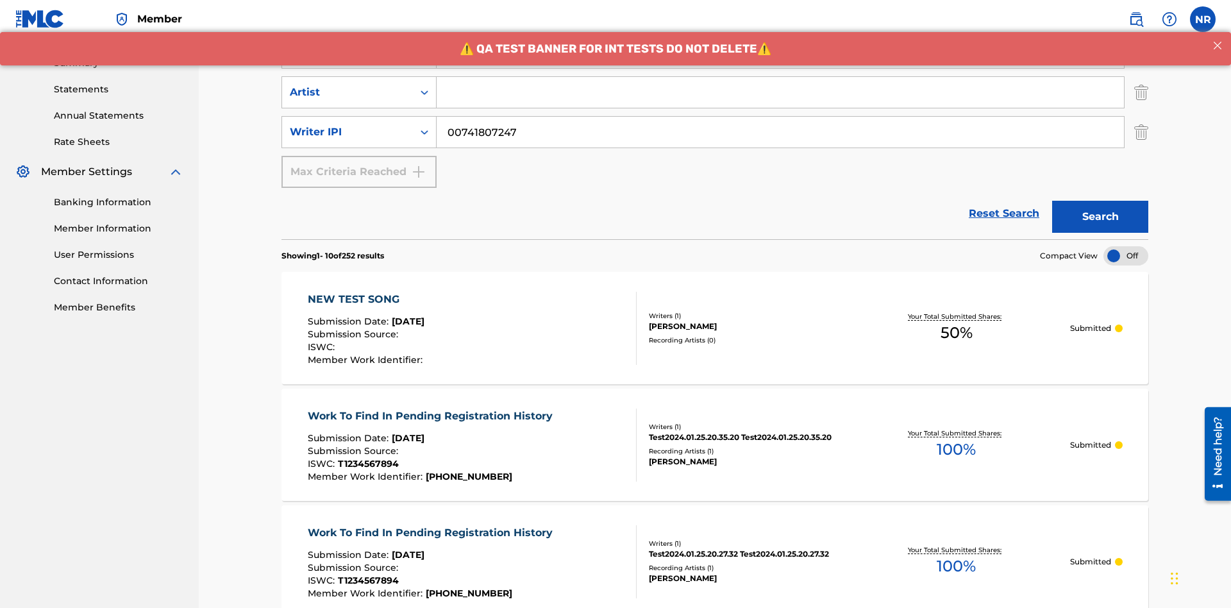
type input "Best Song Ever"
click at [780, 92] on input "Search Form" at bounding box center [780, 92] width 687 height 31
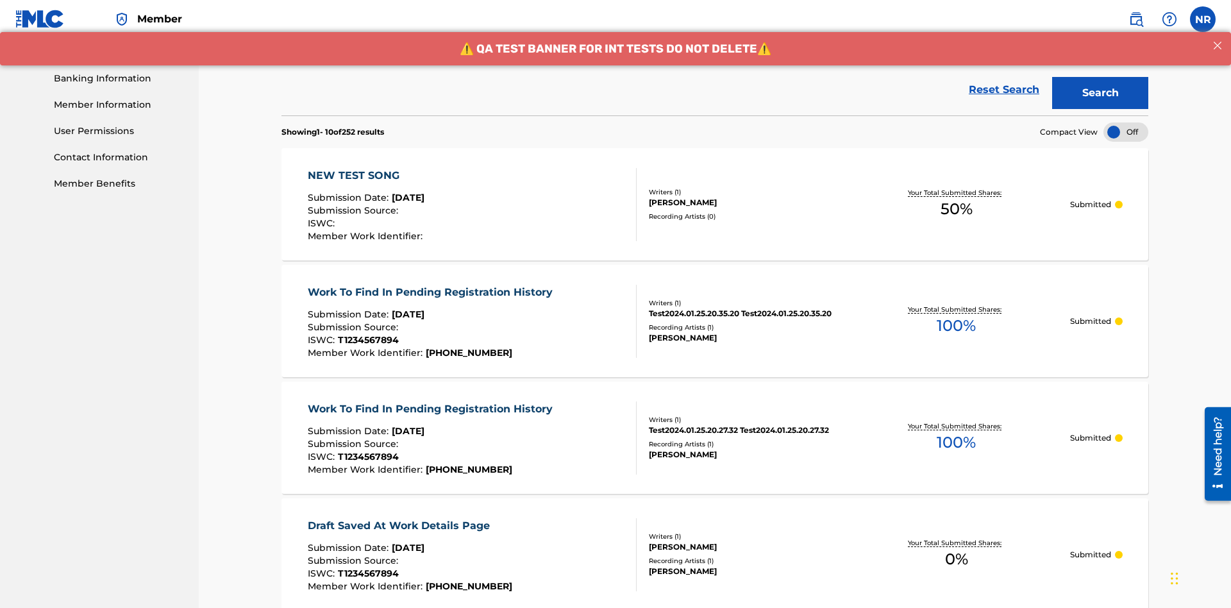
type input "Joe Lewis"
click at [1100, 93] on button "Search" at bounding box center [1100, 93] width 96 height 32
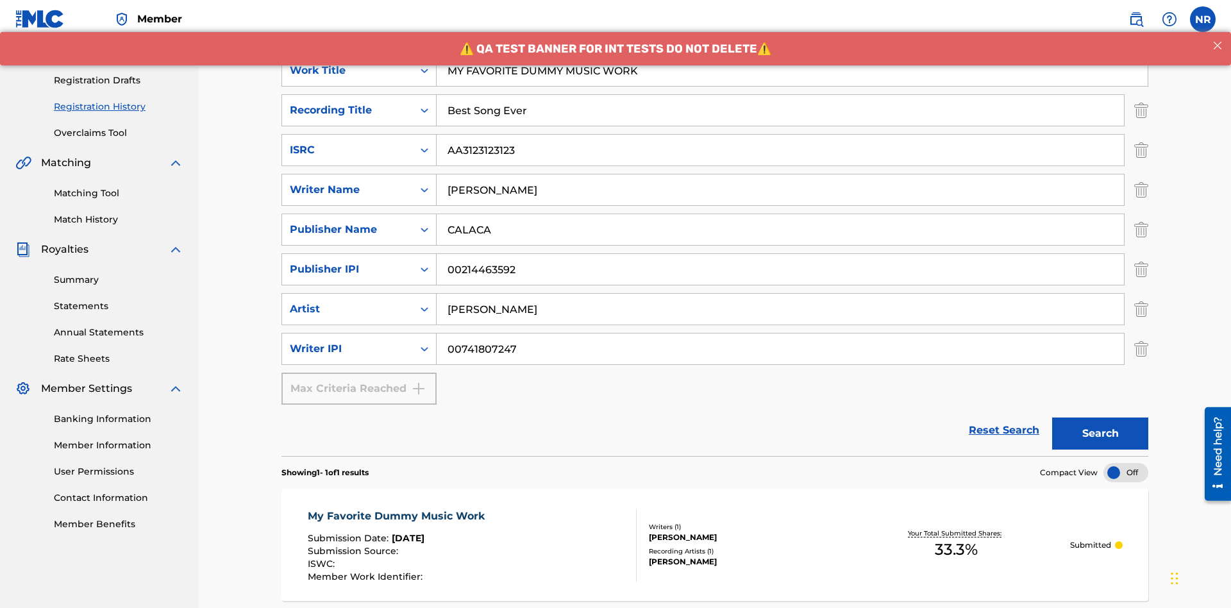
scroll to position [322, 0]
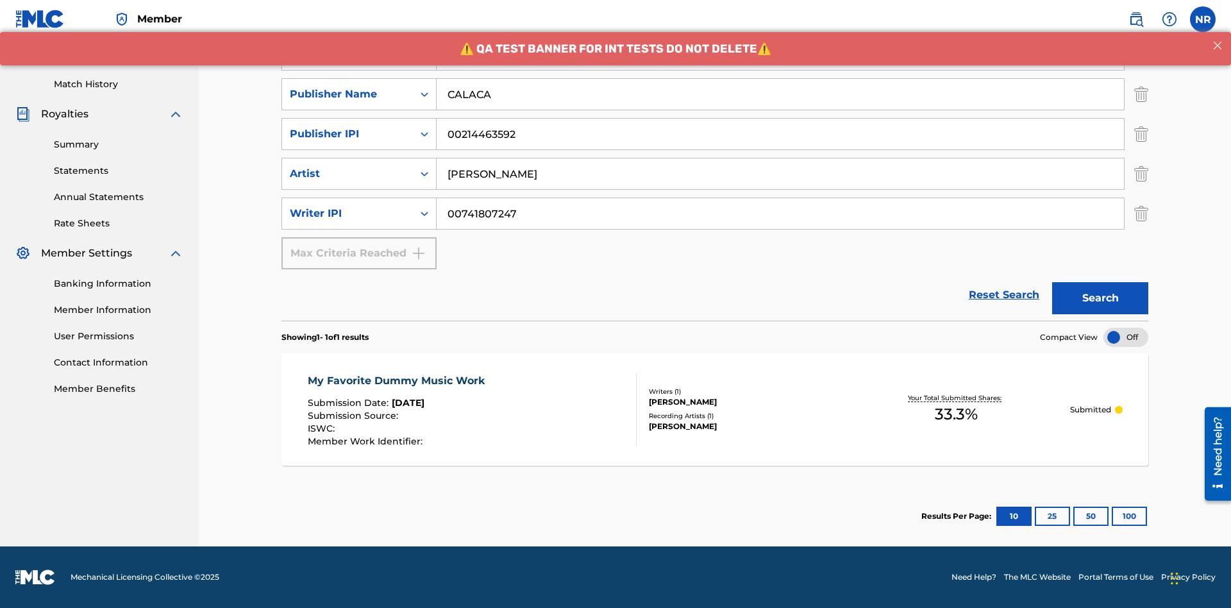
click at [397, 380] on div "My Favorite Dummy Music Work" at bounding box center [399, 380] width 183 height 15
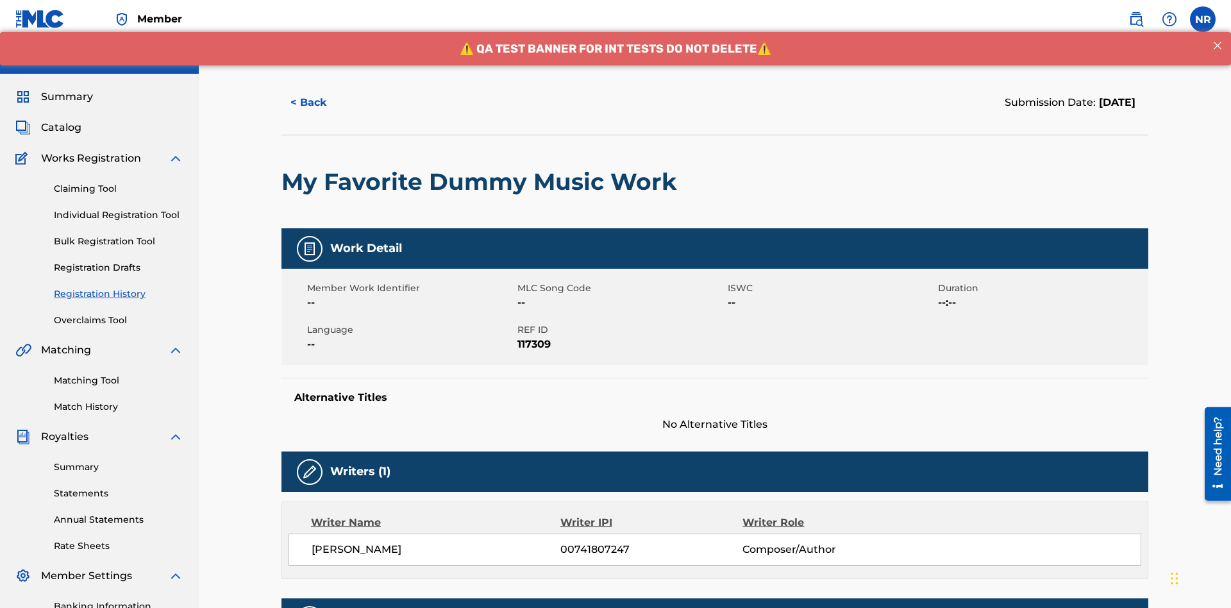
scroll to position [378, 0]
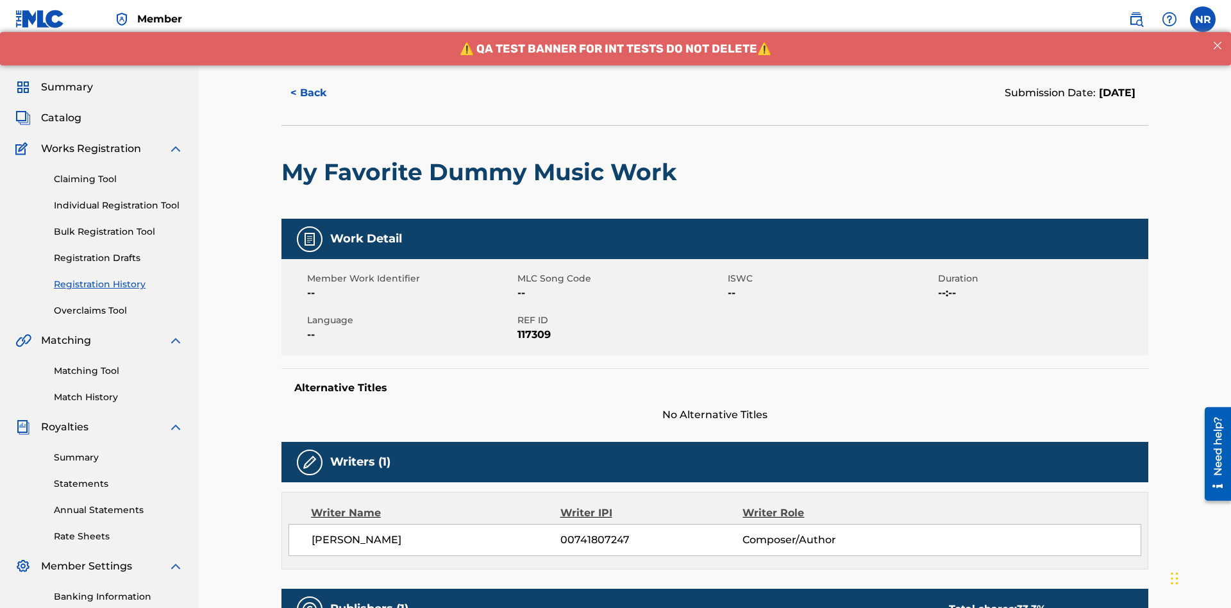
click at [320, 93] on button "< Back" at bounding box center [319, 93] width 77 height 32
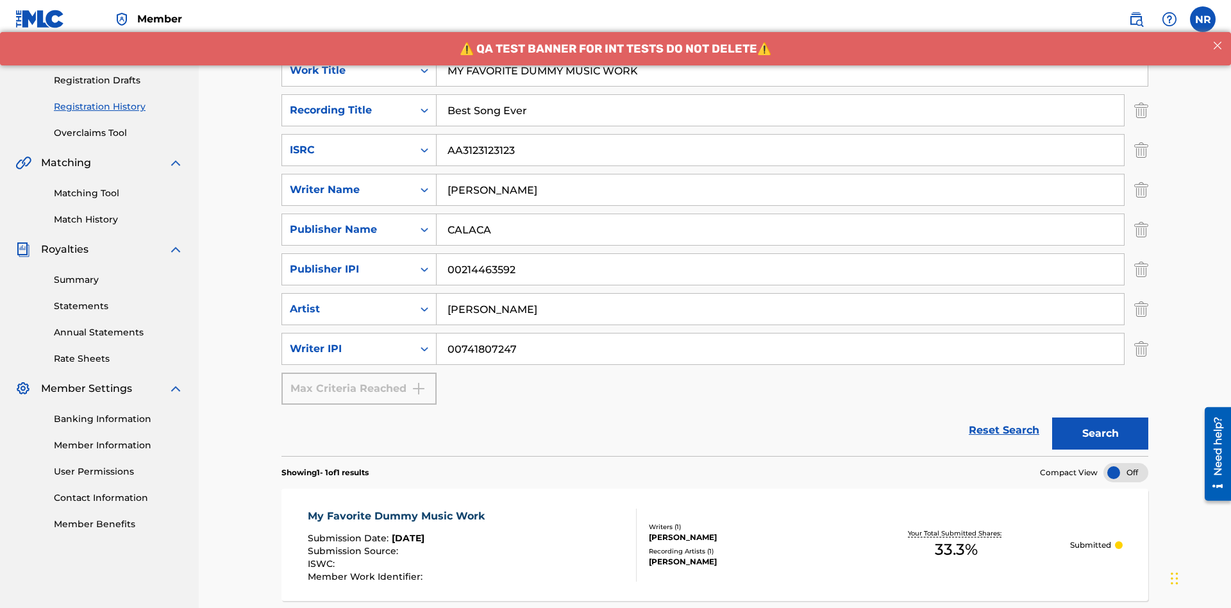
scroll to position [122, 0]
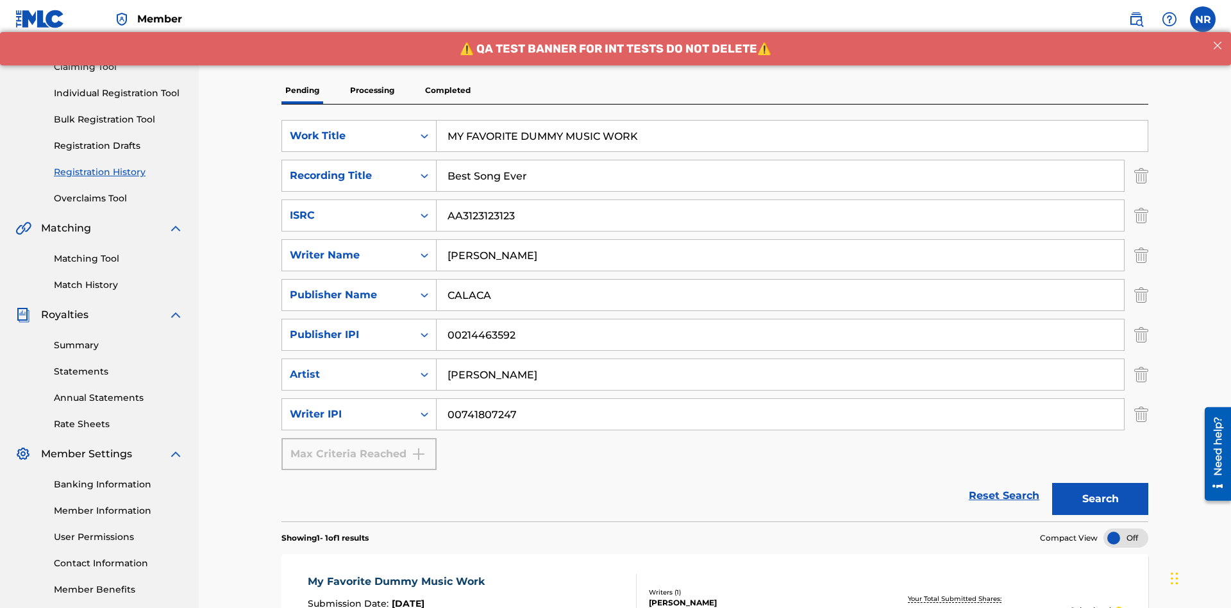
click at [372, 90] on p "Processing" at bounding box center [372, 90] width 52 height 27
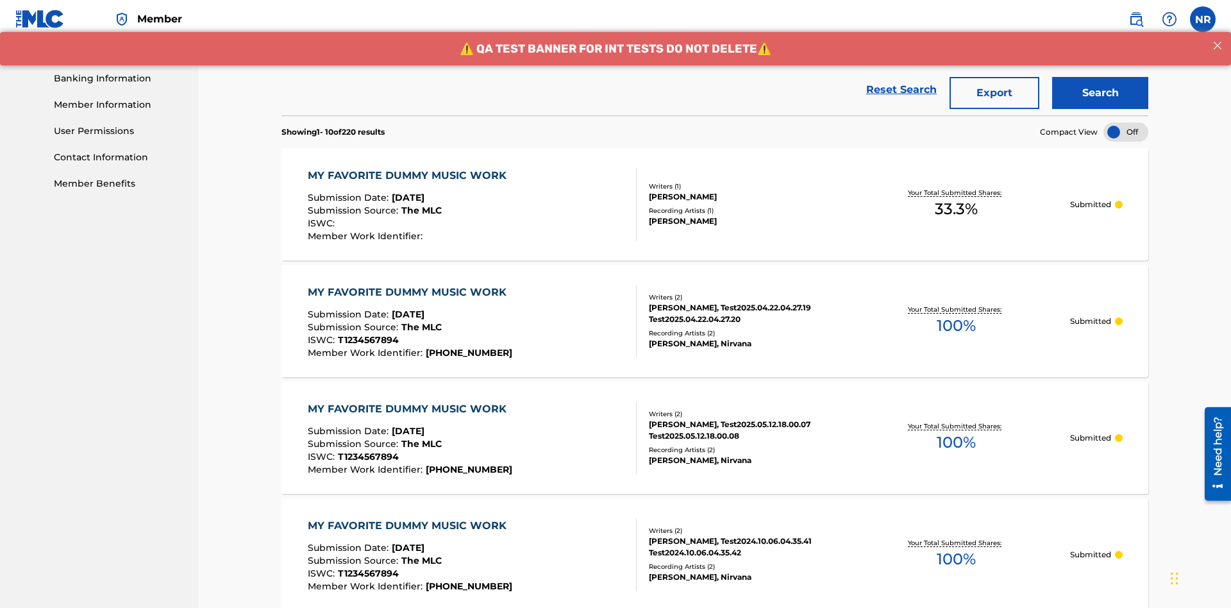
click at [1100, 93] on button "Search" at bounding box center [1100, 93] width 96 height 32
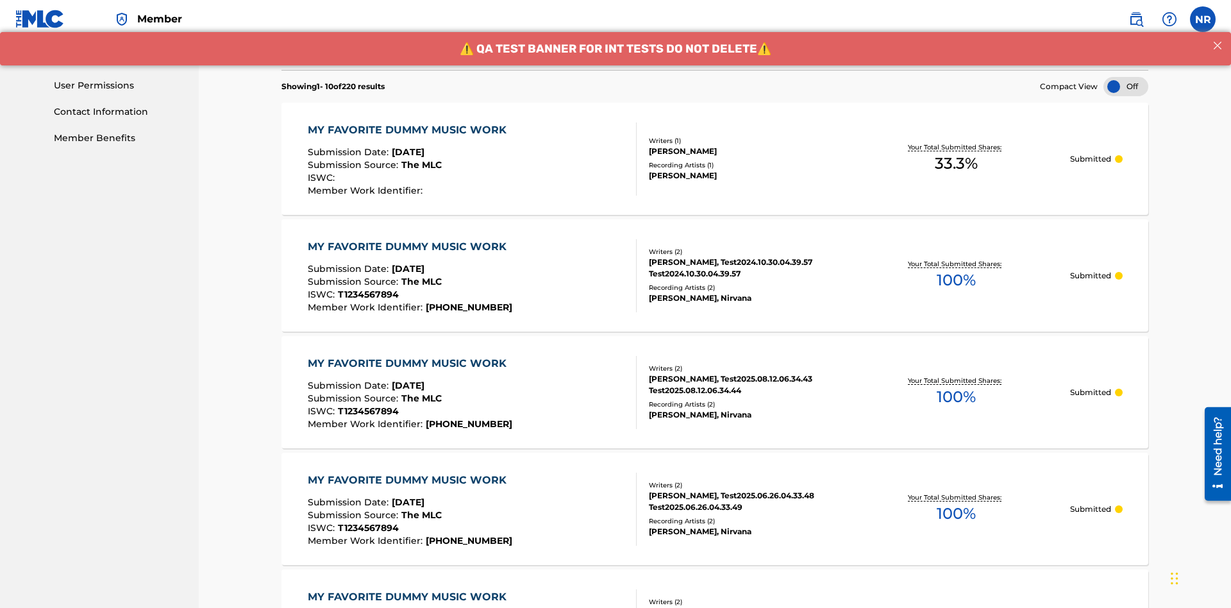
scroll to position [618, 0]
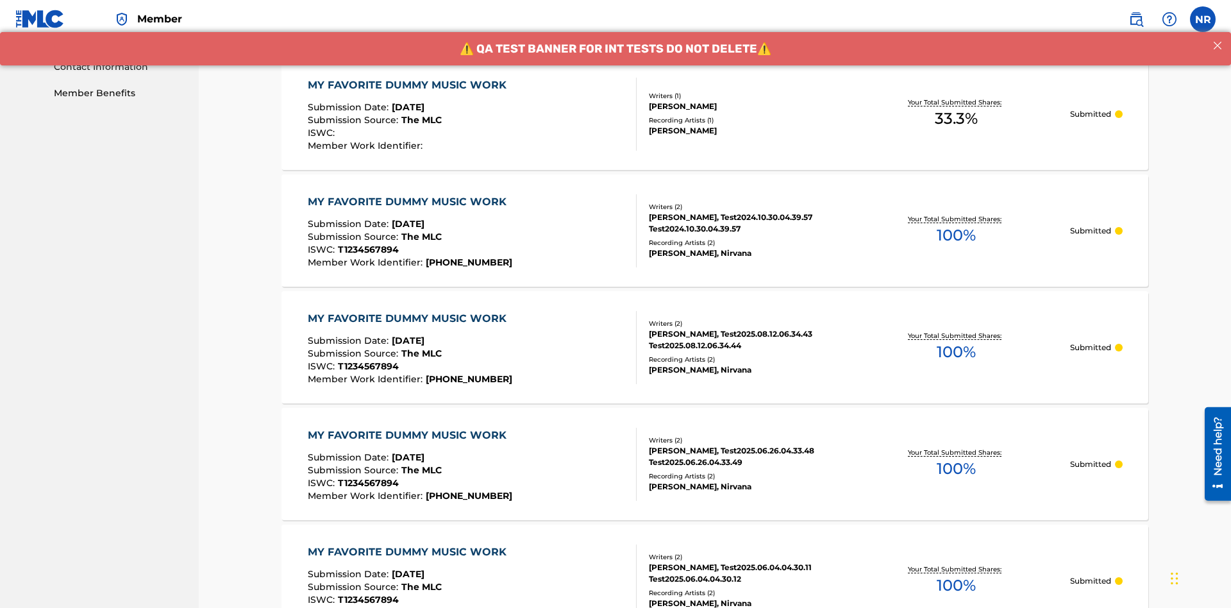
click at [408, 85] on div "MY FAVORITE DUMMY MUSIC WORK" at bounding box center [410, 85] width 205 height 15
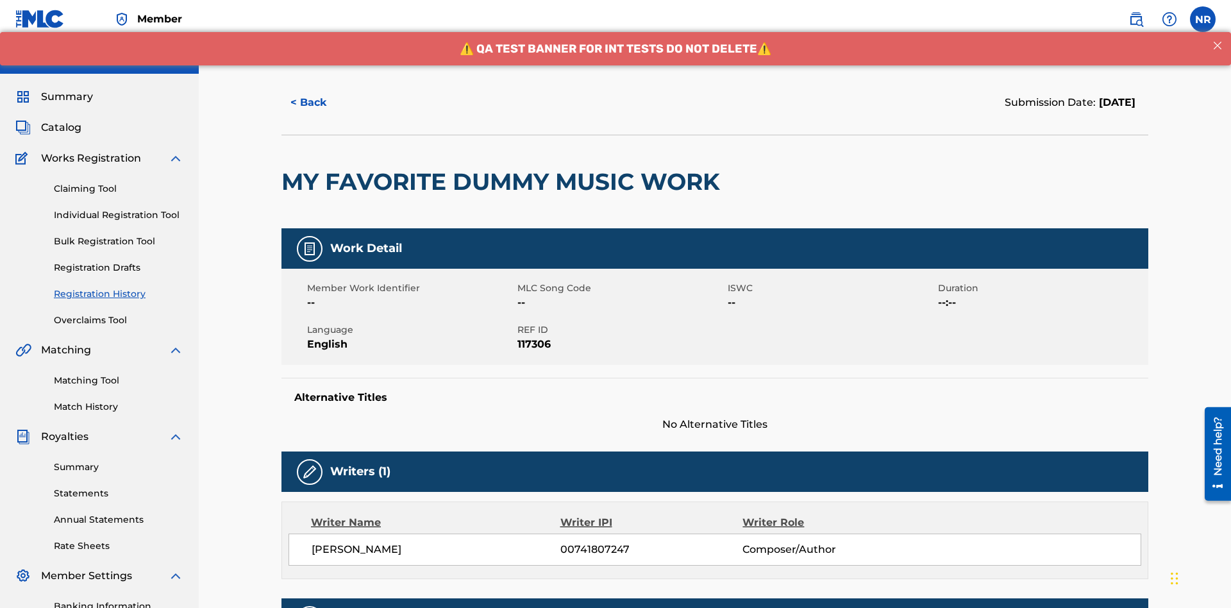
scroll to position [378, 0]
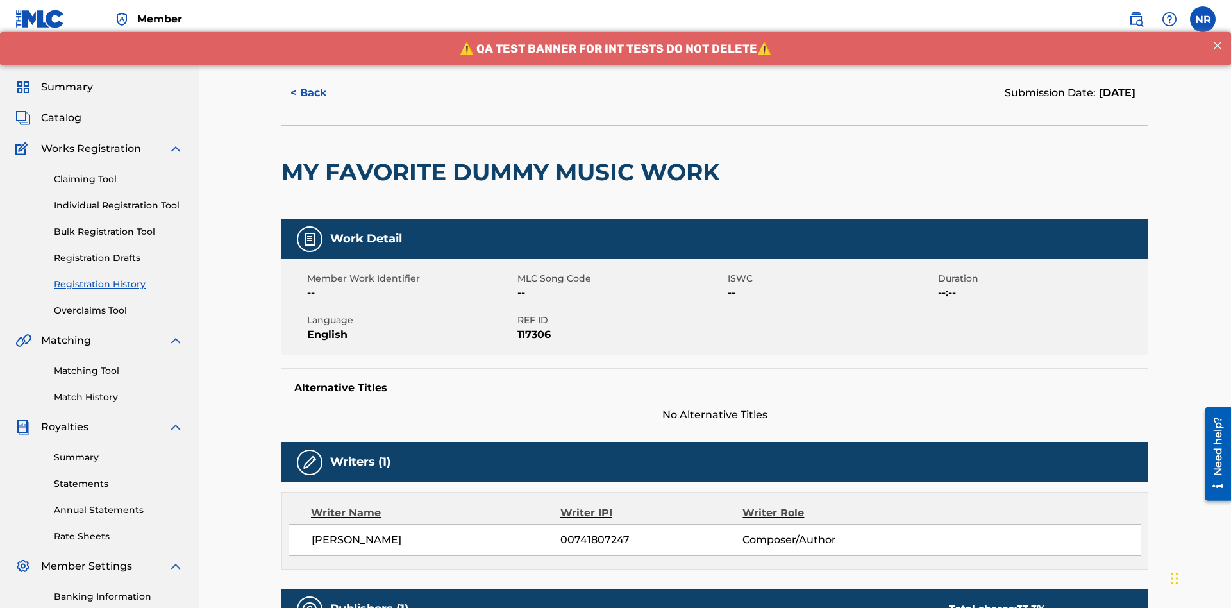
click at [320, 93] on button "< Back" at bounding box center [319, 93] width 77 height 32
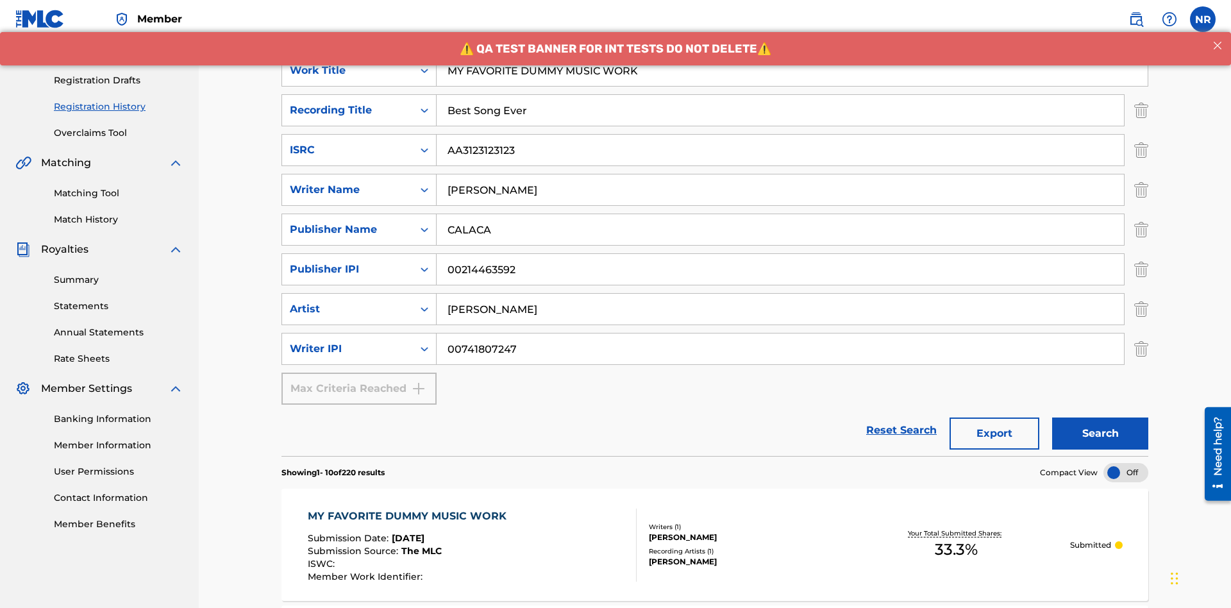
scroll to position [528, 0]
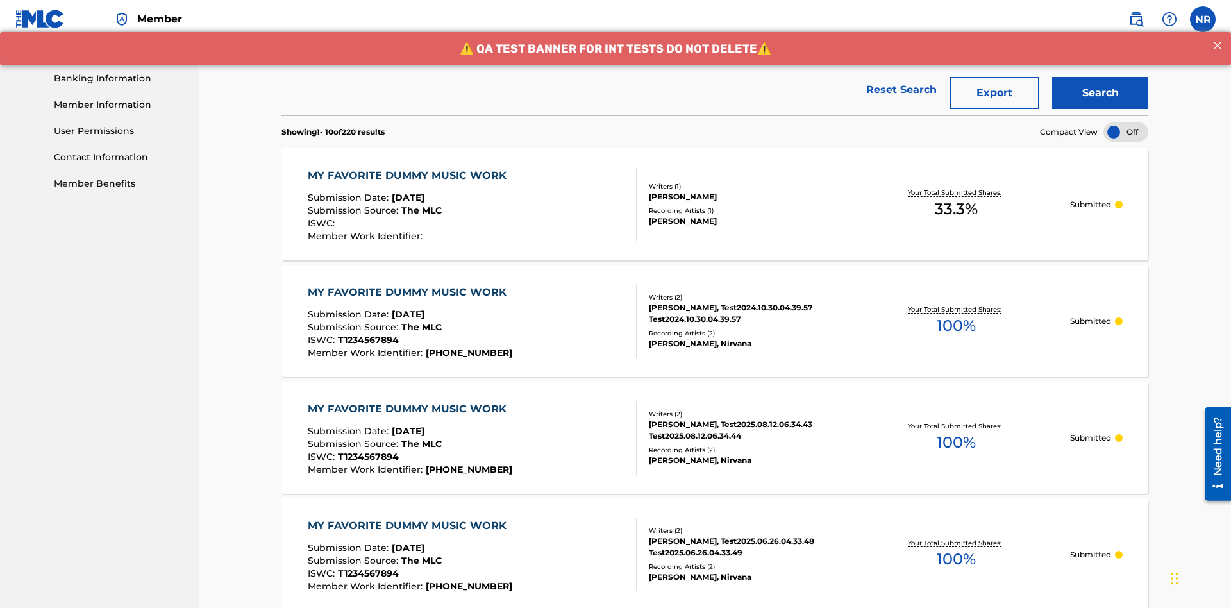
click at [994, 93] on button "Export" at bounding box center [994, 93] width 90 height 32
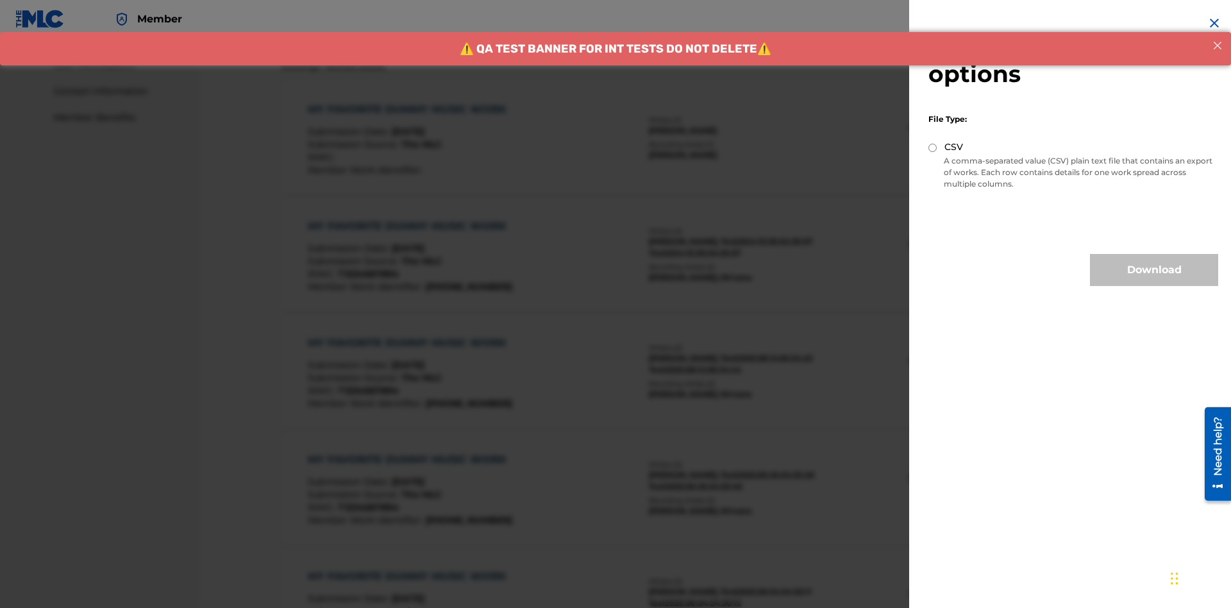
click at [933, 147] on input "CSV" at bounding box center [932, 148] width 8 height 8
radio input "true"
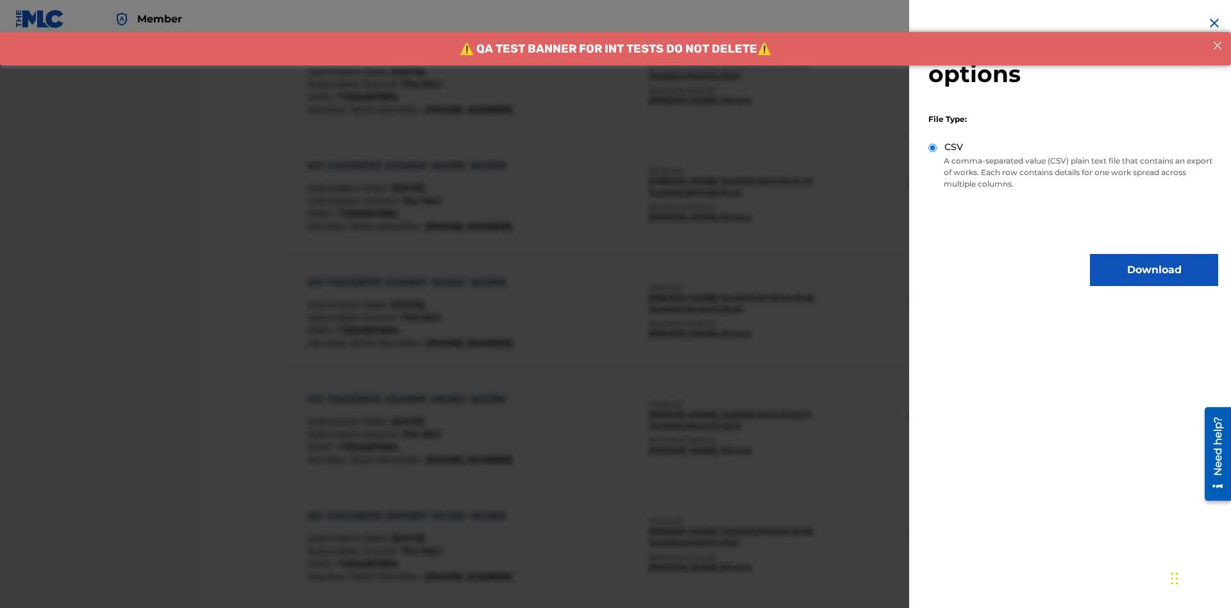
click at [1154, 270] on button "Download" at bounding box center [1154, 270] width 128 height 32
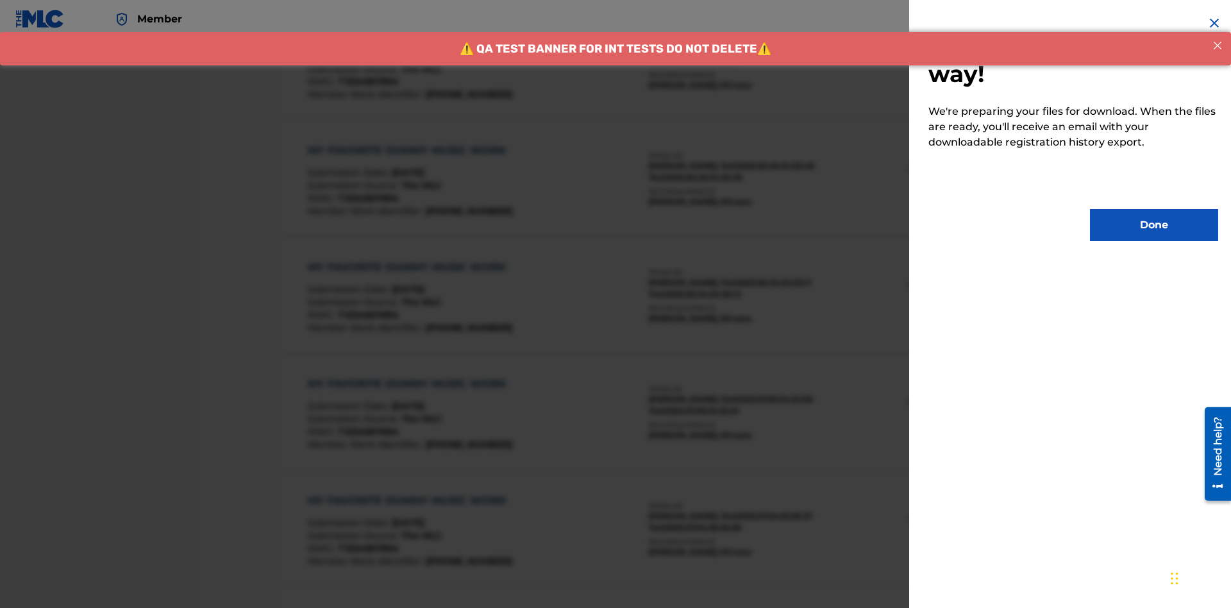
click at [1154, 225] on button "Done" at bounding box center [1154, 225] width 128 height 32
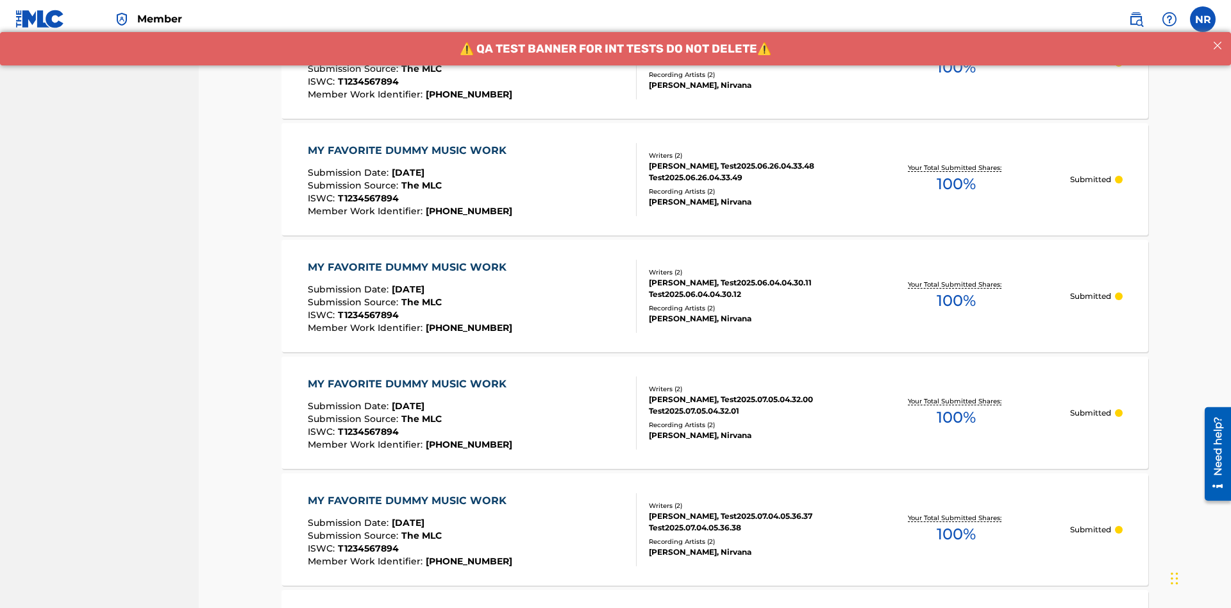
scroll to position [122, 0]
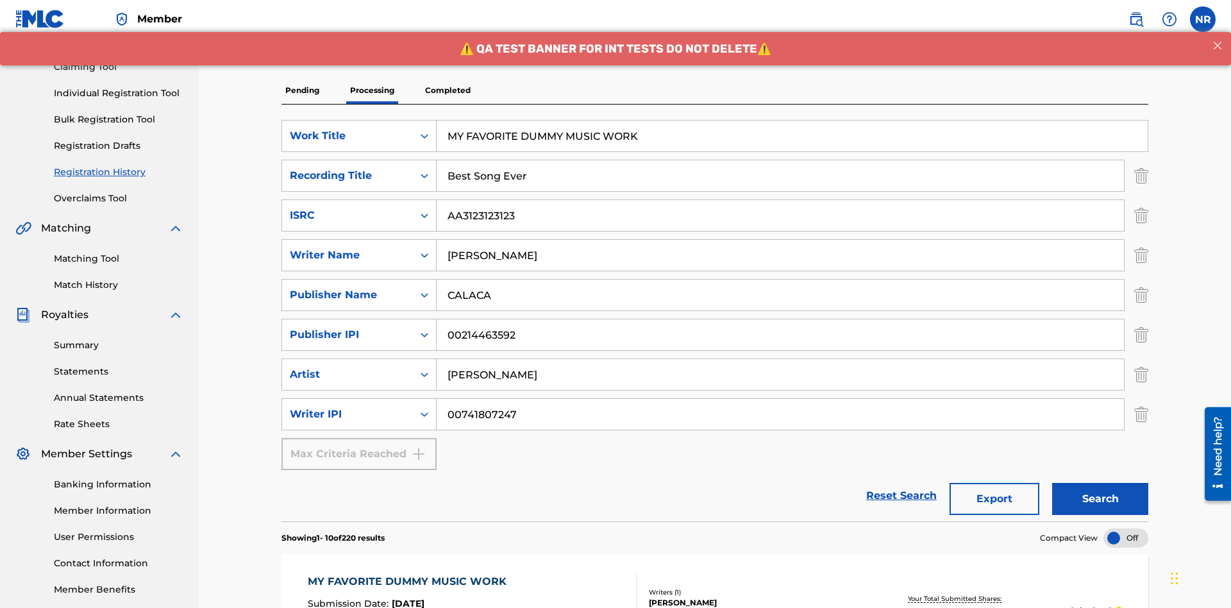
click at [447, 90] on p "Completed" at bounding box center [447, 90] width 53 height 27
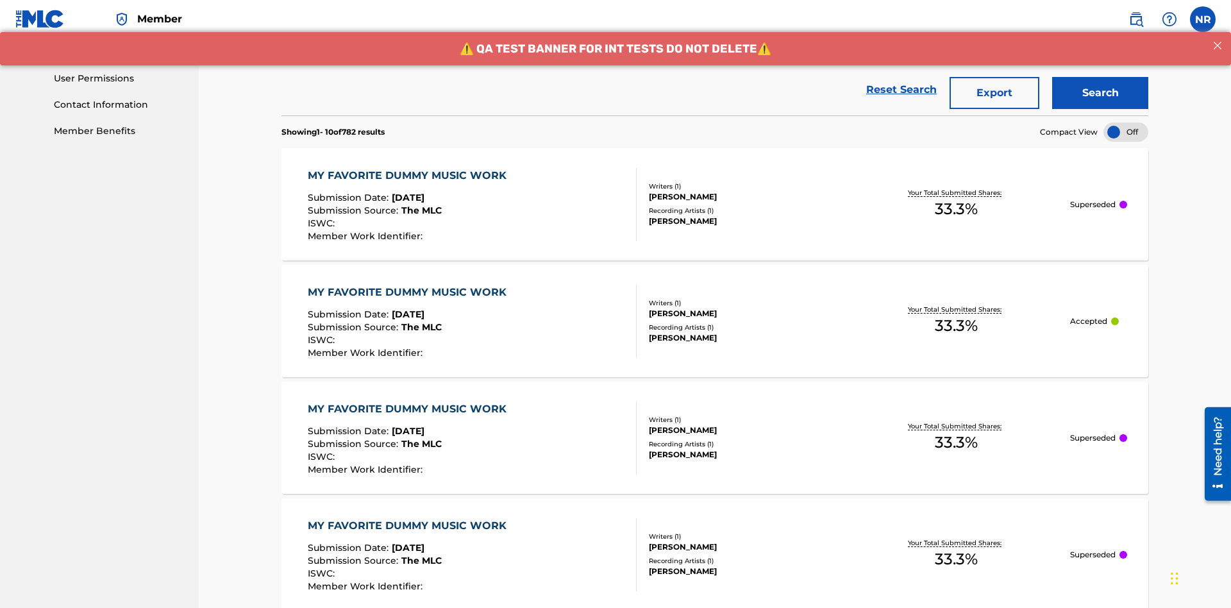
click at [1100, 93] on button "Search" at bounding box center [1100, 93] width 96 height 32
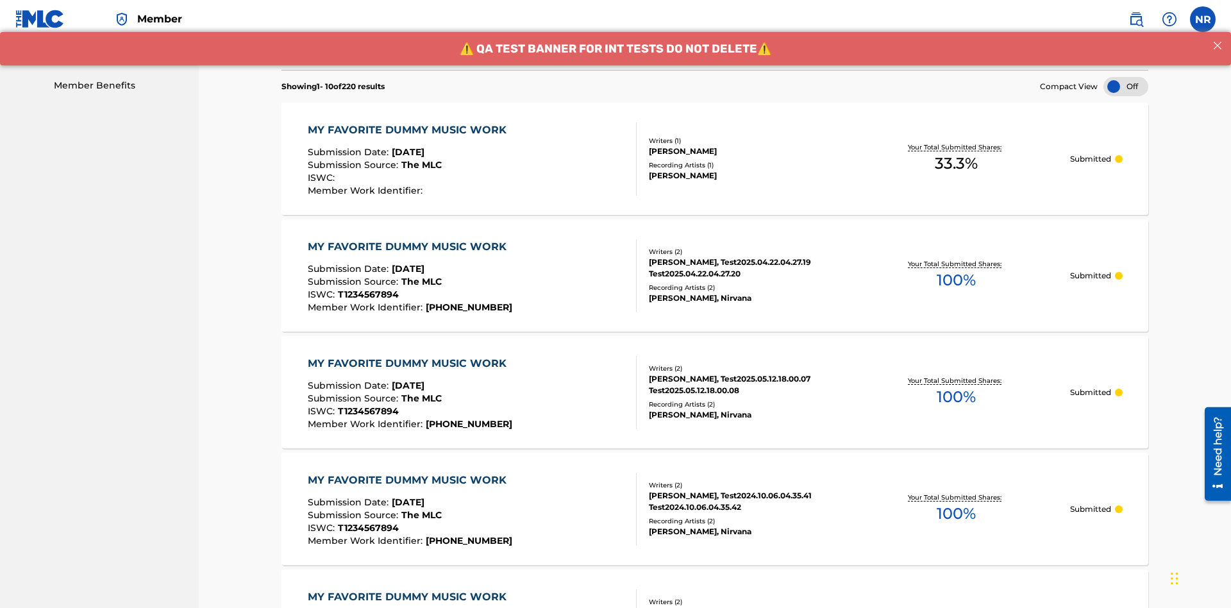
scroll to position [671, 0]
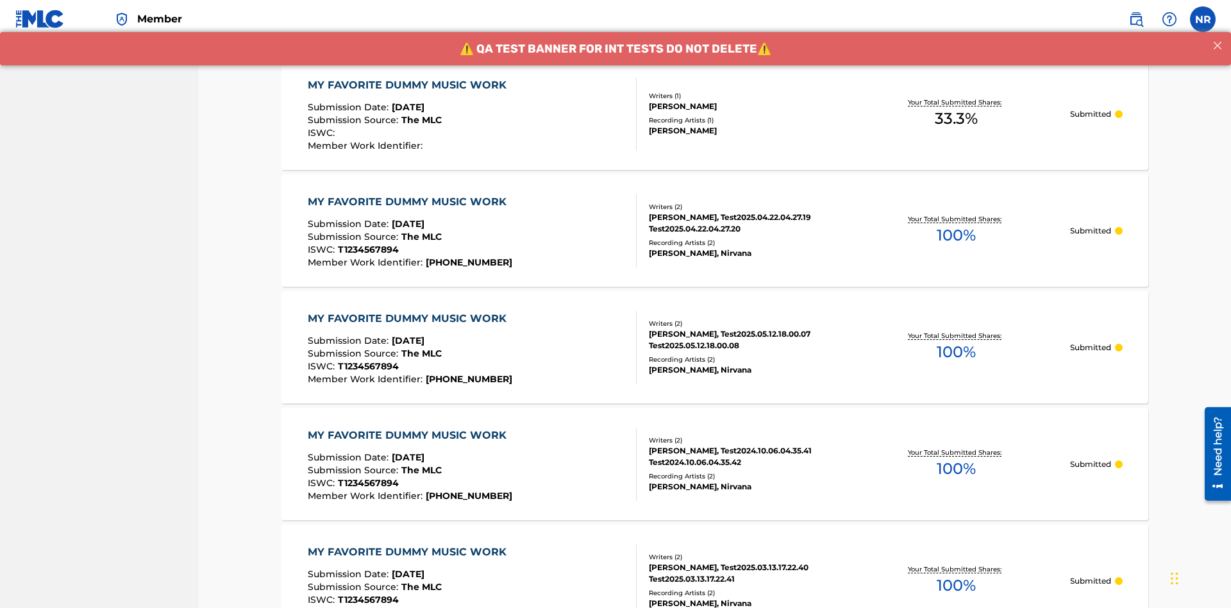
click at [408, 85] on div "MY FAVORITE DUMMY MUSIC WORK" at bounding box center [410, 85] width 205 height 15
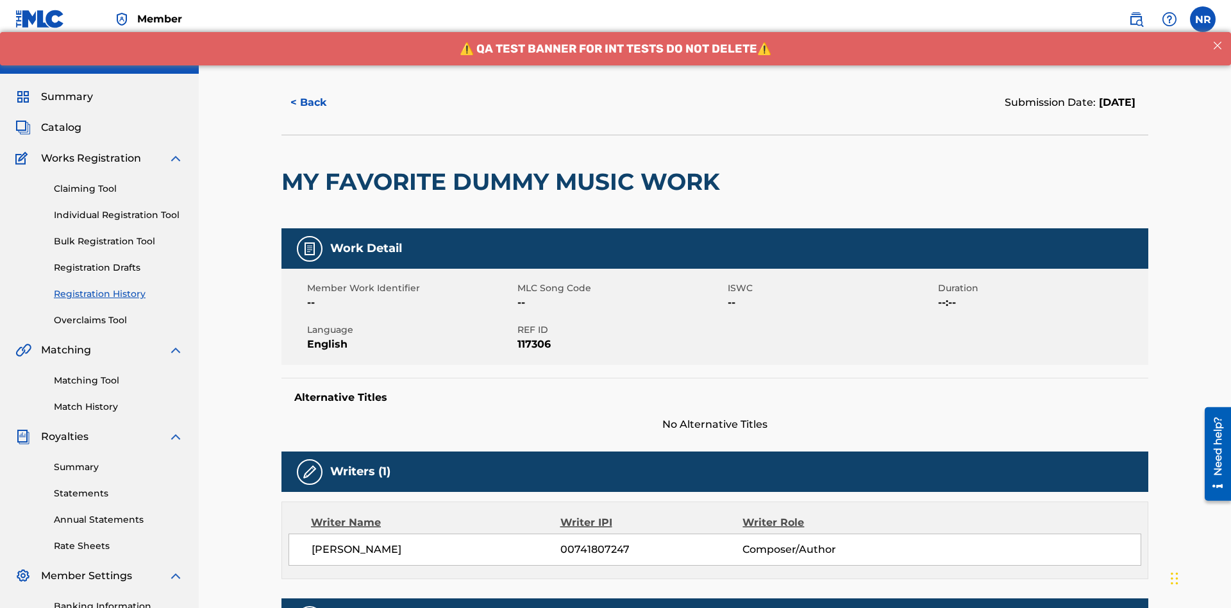
scroll to position [378, 0]
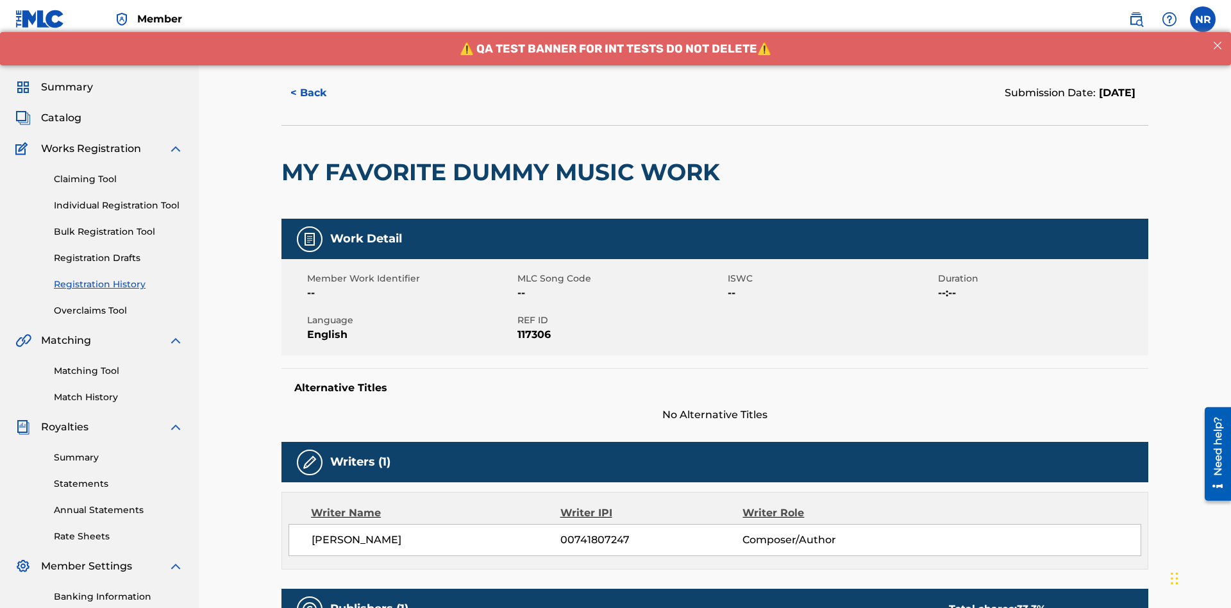
click at [320, 93] on button "< Back" at bounding box center [319, 93] width 77 height 32
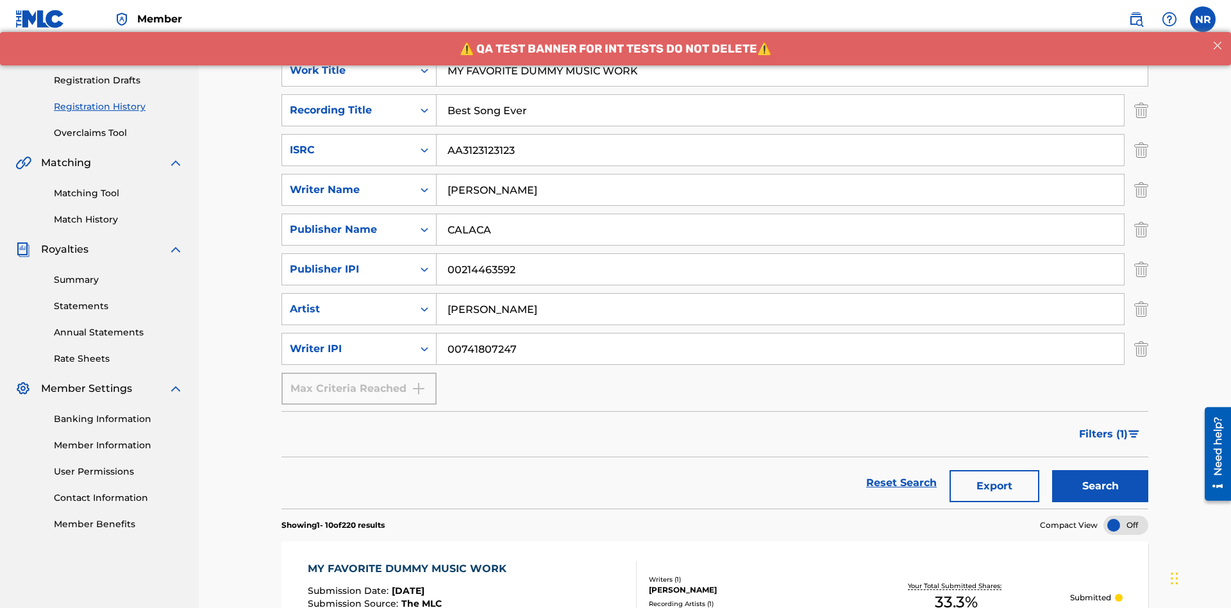
scroll to position [580, 0]
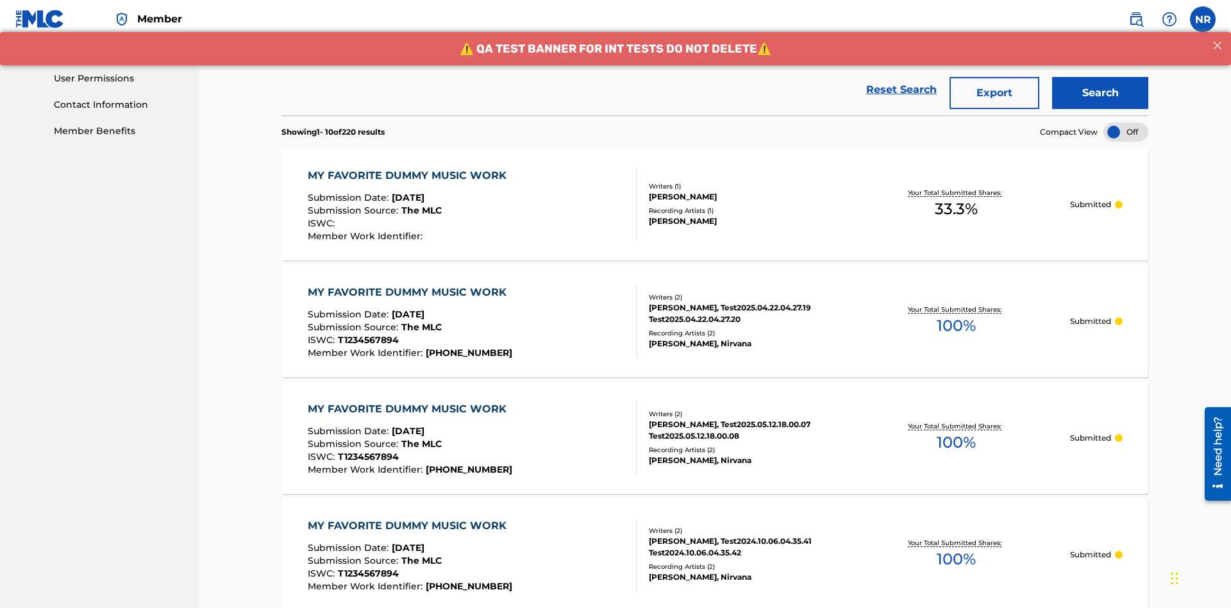
click at [994, 93] on button "Export" at bounding box center [994, 93] width 90 height 32
